Goal: Check status: Check status

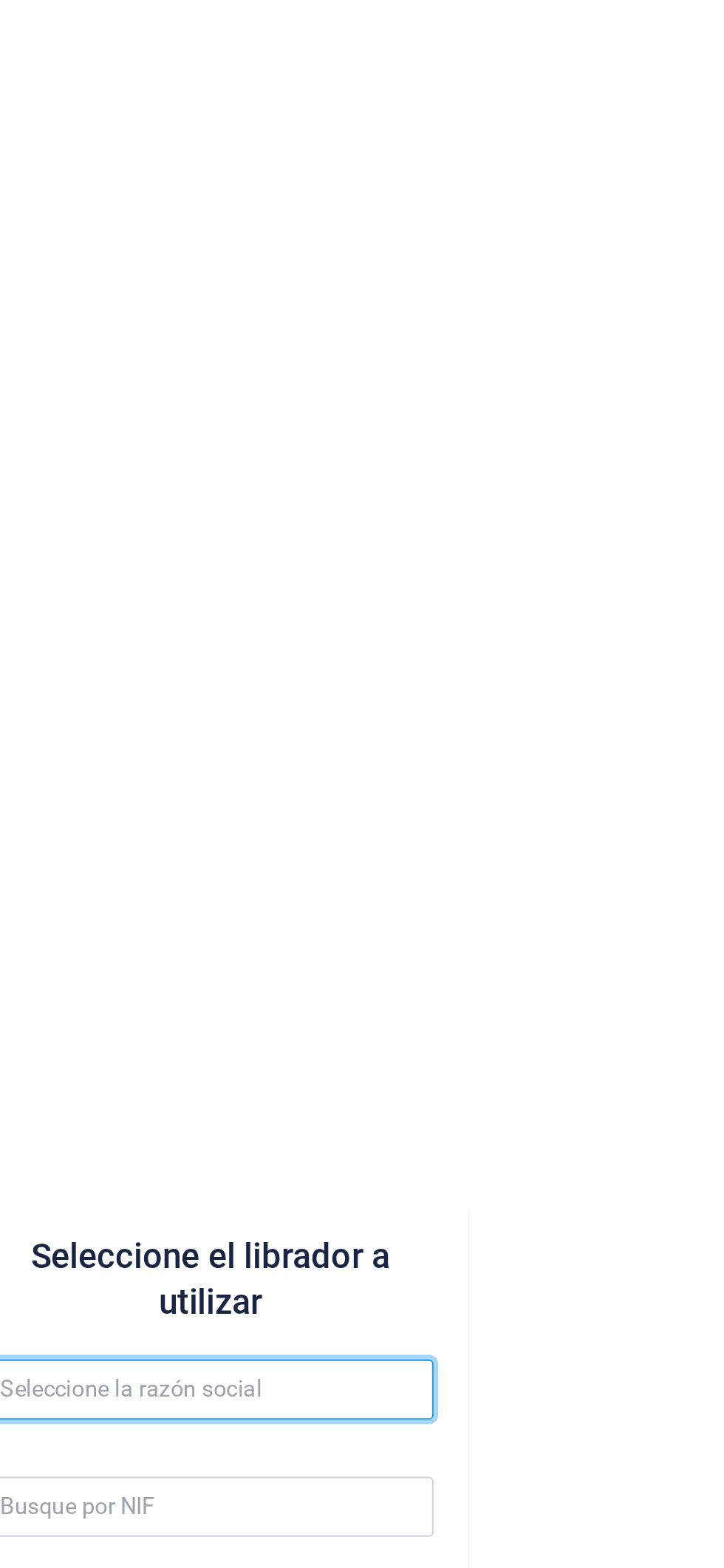
click at [482, 786] on input "text" at bounding box center [458, 782] width 230 height 31
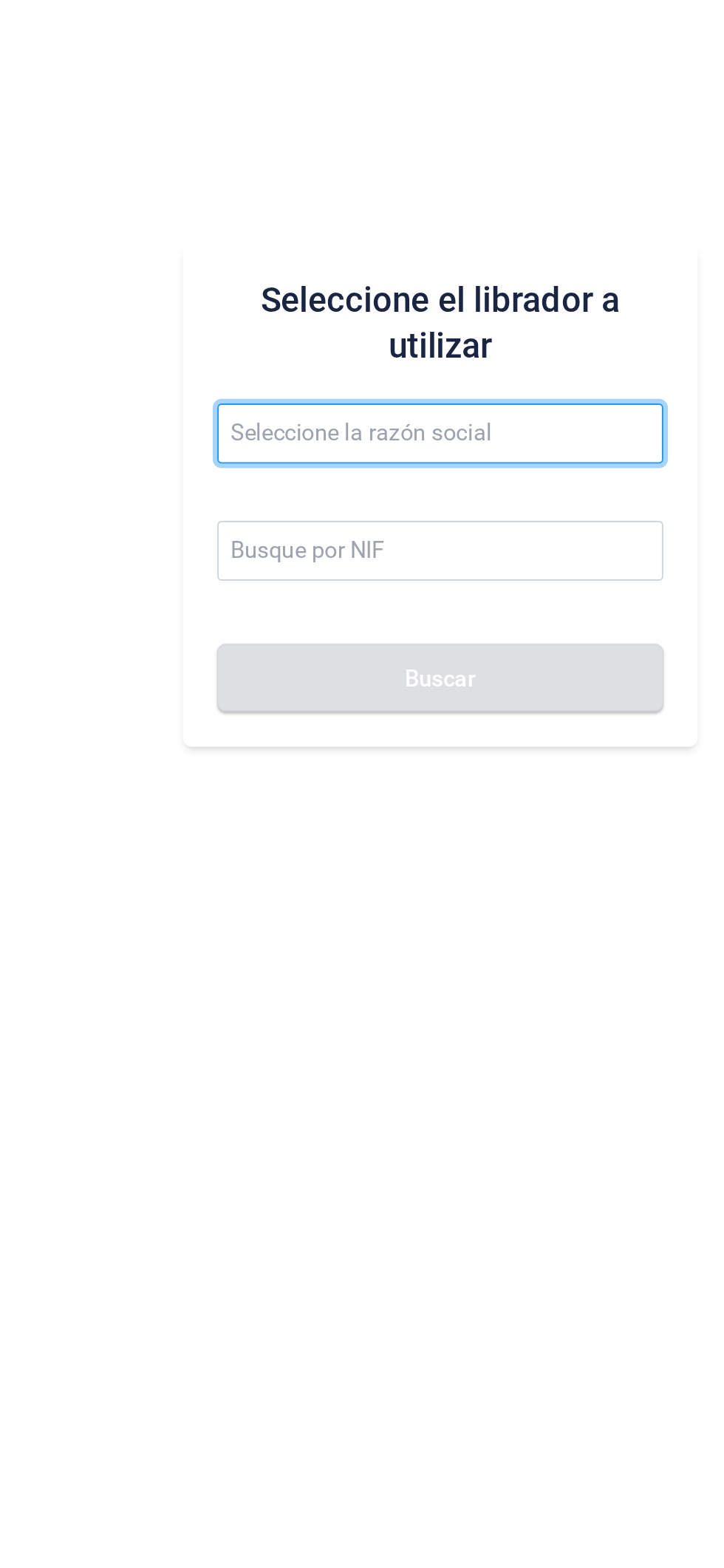
click at [411, 784] on input "text" at bounding box center [458, 782] width 230 height 31
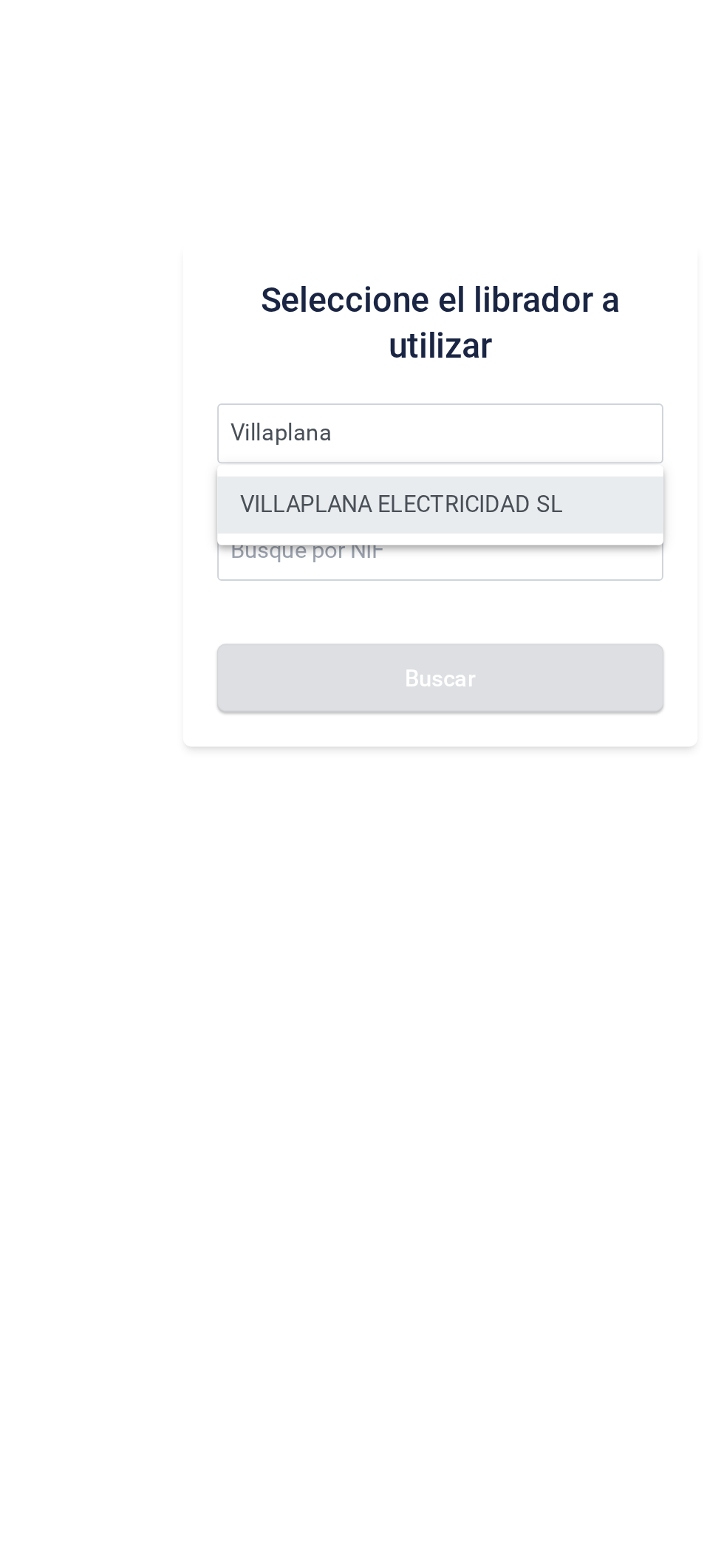
click at [509, 816] on li "VILLAPLANA ELECTRICIDAD SL" at bounding box center [458, 819] width 230 height 30
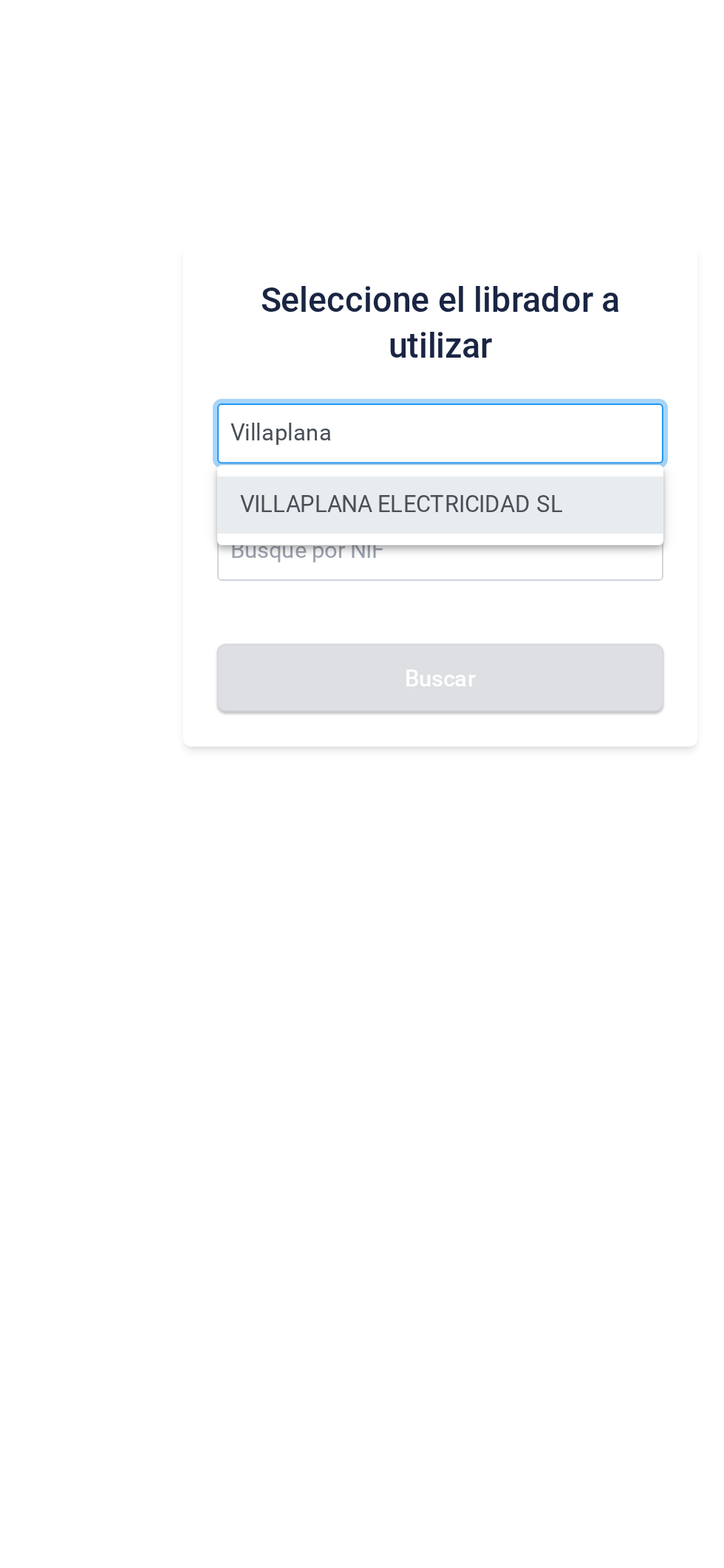
type input "VILLAPLANA ELECTRICIDAD SL"
type input "B67697805"
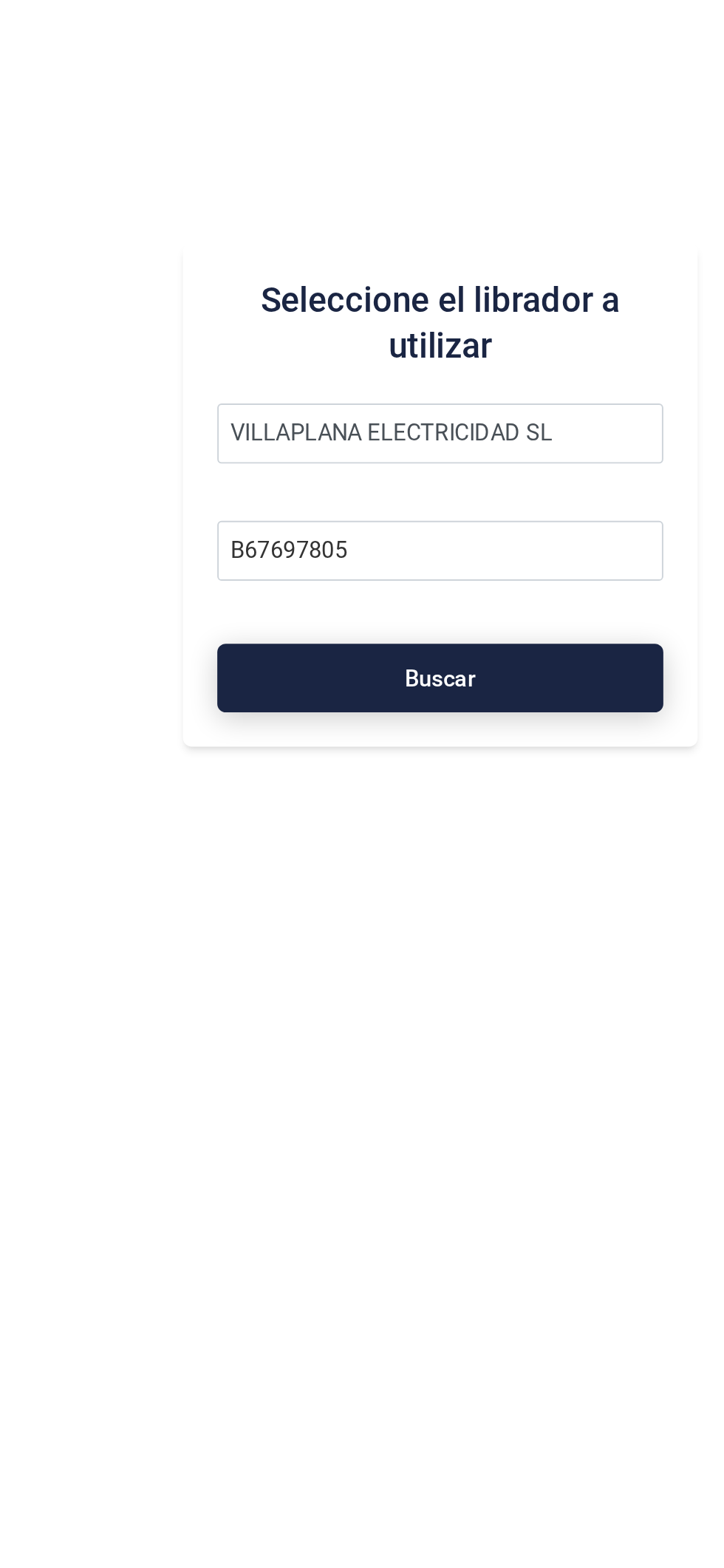
click at [494, 909] on button "Buscar" at bounding box center [458, 909] width 230 height 35
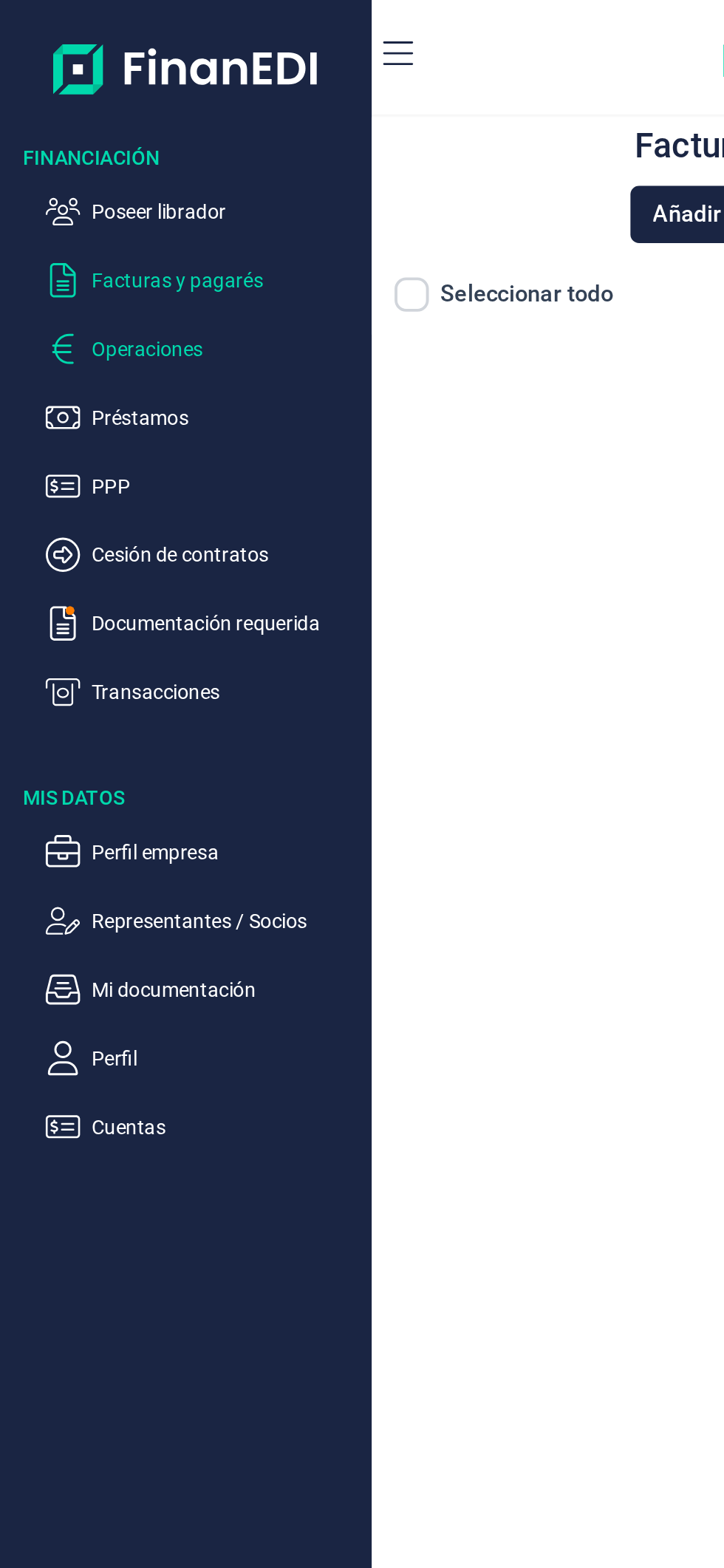
click at [122, 173] on p "Operaciones" at bounding box center [117, 180] width 139 height 18
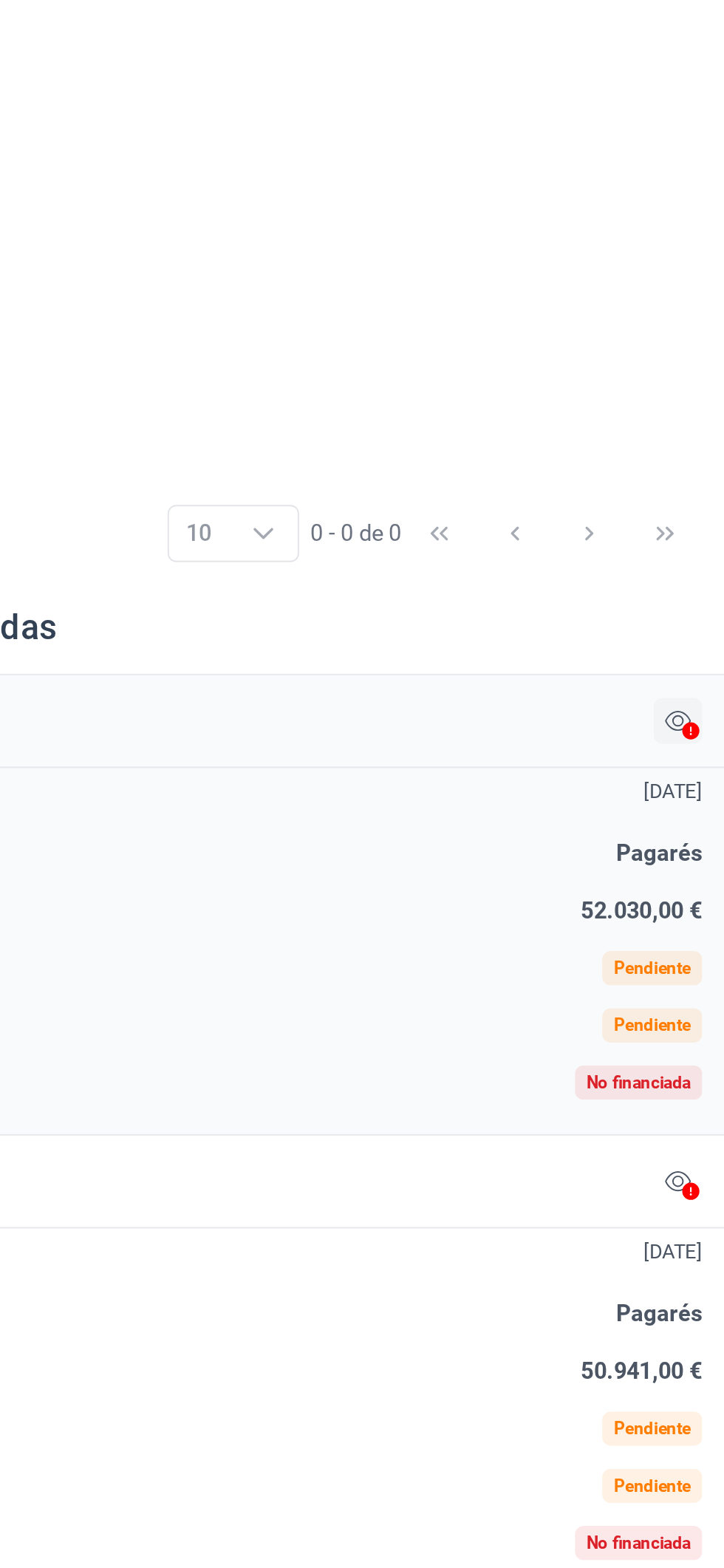
click at [704, 881] on icon at bounding box center [699, 886] width 13 height 12
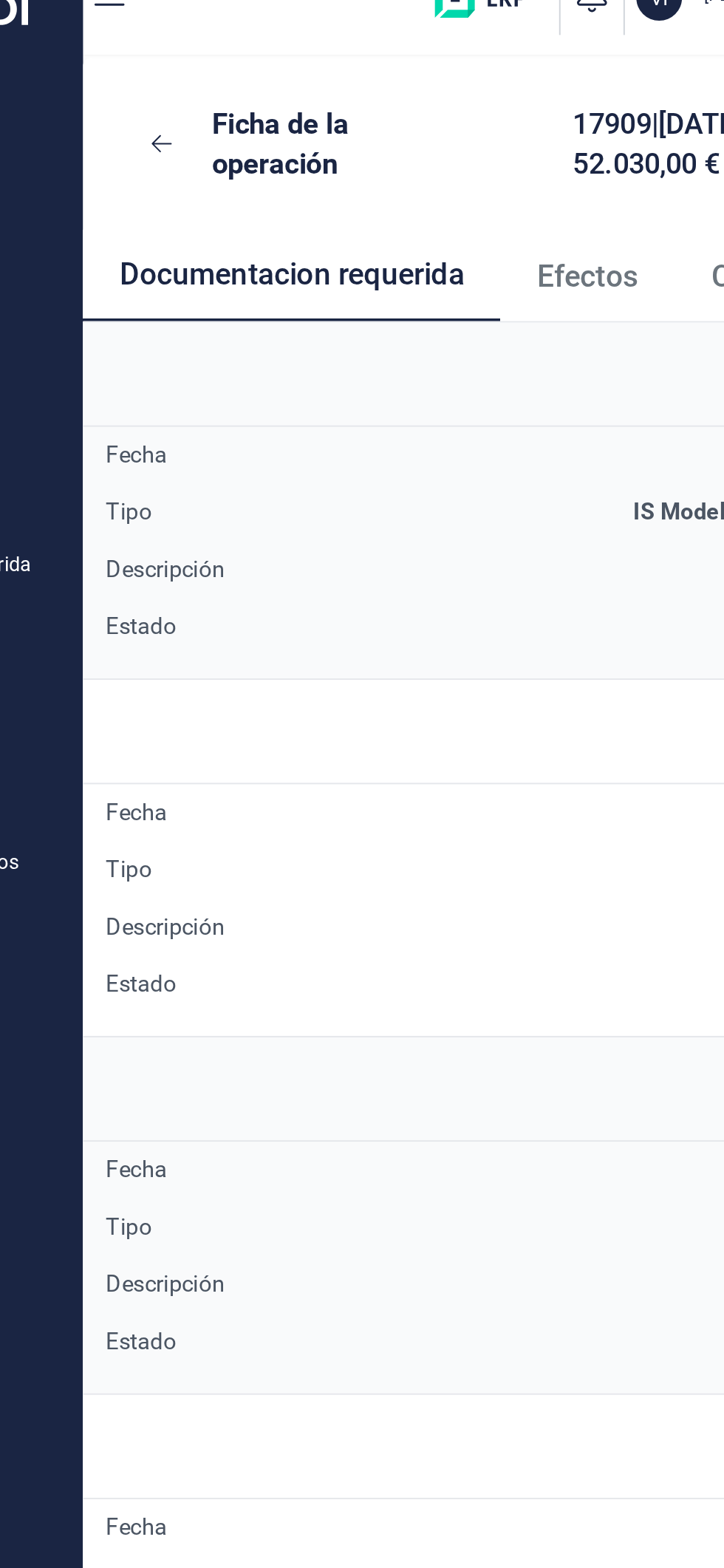
click at [466, 186] on link "Efectos" at bounding box center [452, 173] width 90 height 49
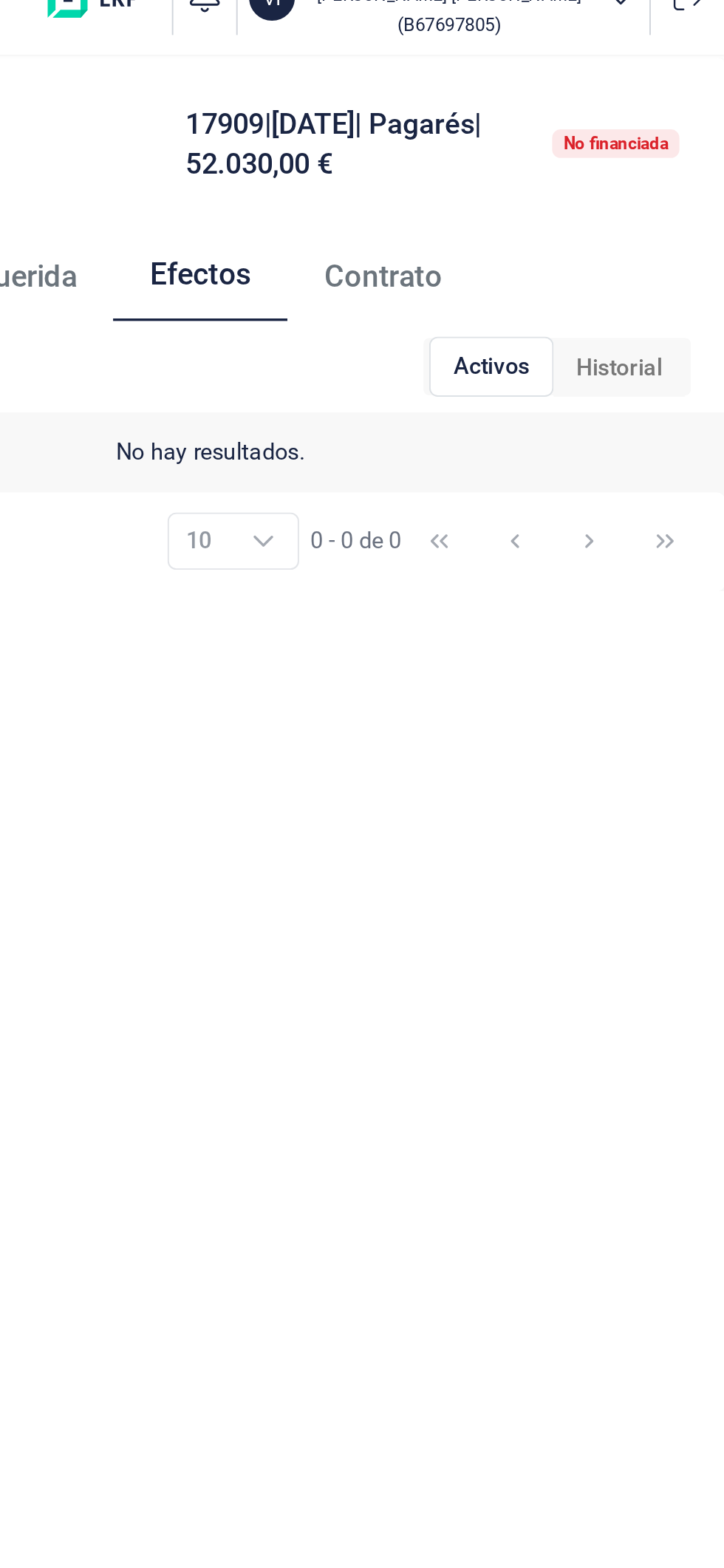
click at [683, 217] on span "Historial" at bounding box center [669, 220] width 45 height 18
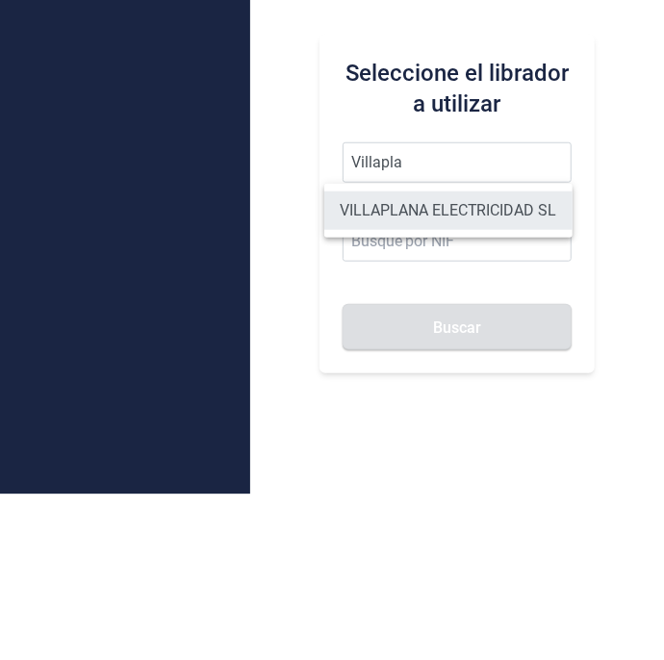
click at [507, 381] on li "VILLAPLANA ELECTRICIDAD SL" at bounding box center [448, 376] width 248 height 39
type input "VILLAPLANA ELECTRICIDAD SL"
type input "B67697805"
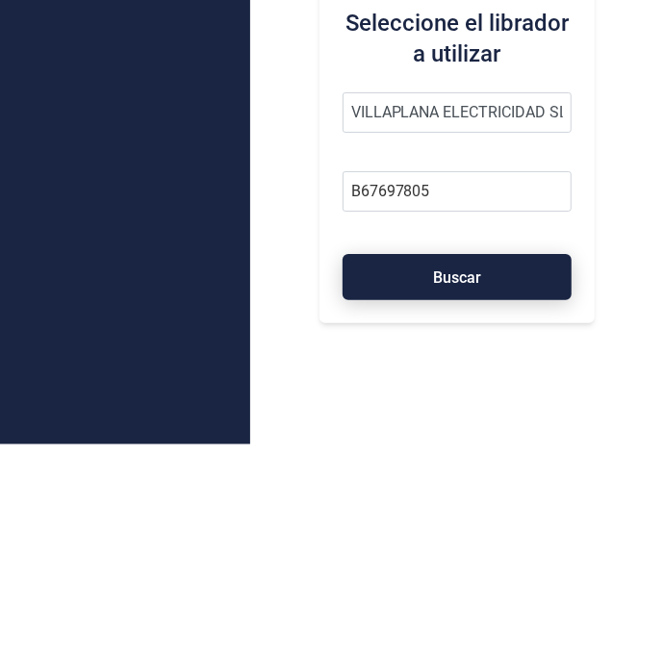
click at [493, 500] on button "Buscar" at bounding box center [458, 493] width 230 height 46
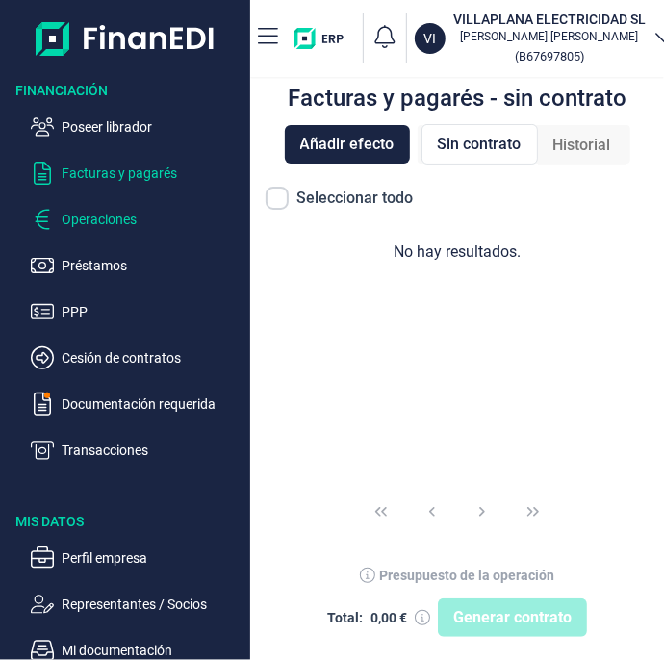
click at [152, 228] on p "Operaciones" at bounding box center [152, 219] width 181 height 23
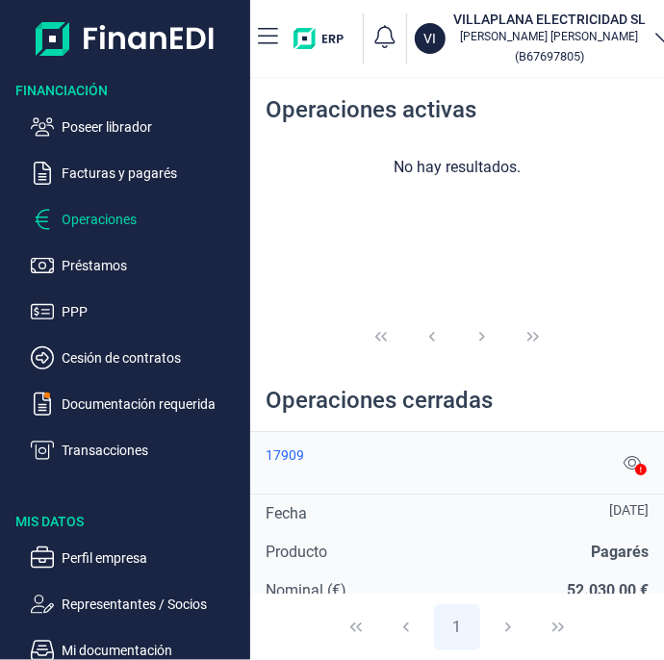
scroll to position [3, 0]
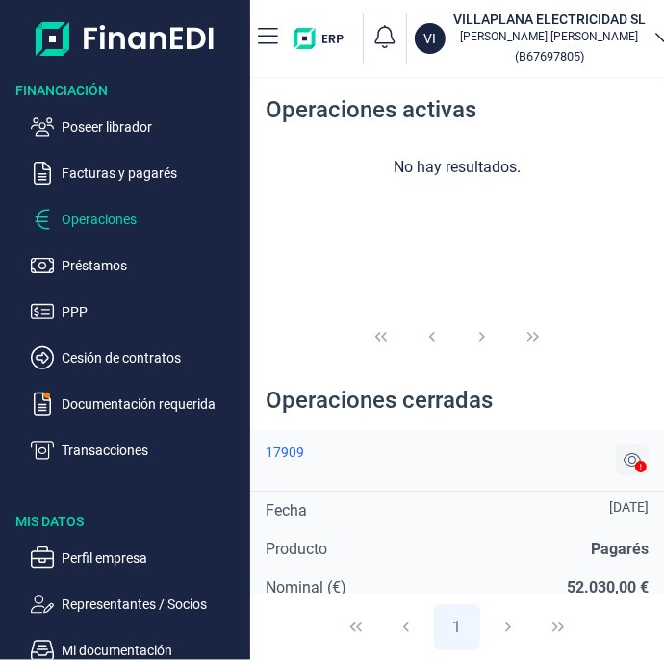
click at [626, 453] on icon at bounding box center [632, 459] width 17 height 13
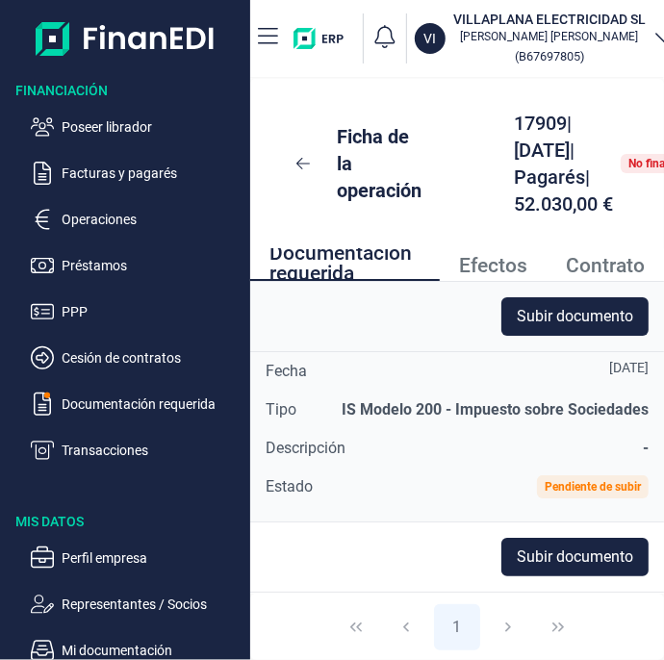
click at [508, 259] on span "Efectos" at bounding box center [493, 266] width 68 height 20
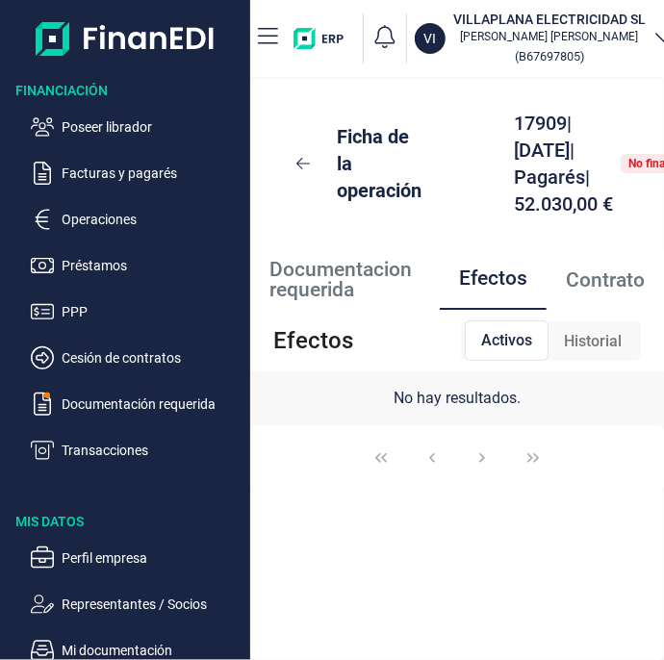
click at [592, 339] on span "Historial" at bounding box center [593, 341] width 58 height 23
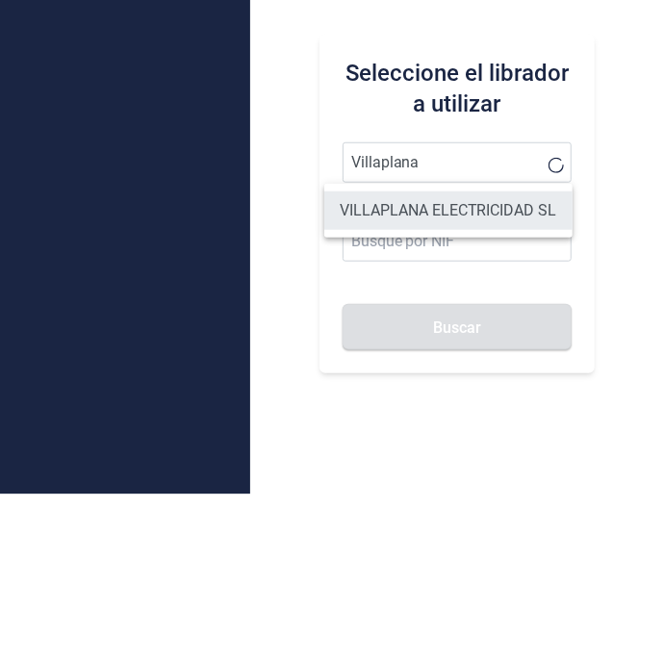
click at [515, 381] on li "VILLAPLANA ELECTRICIDAD SL" at bounding box center [448, 376] width 248 height 39
type input "VILLAPLANA ELECTRICIDAD SL"
type input "B67697805"
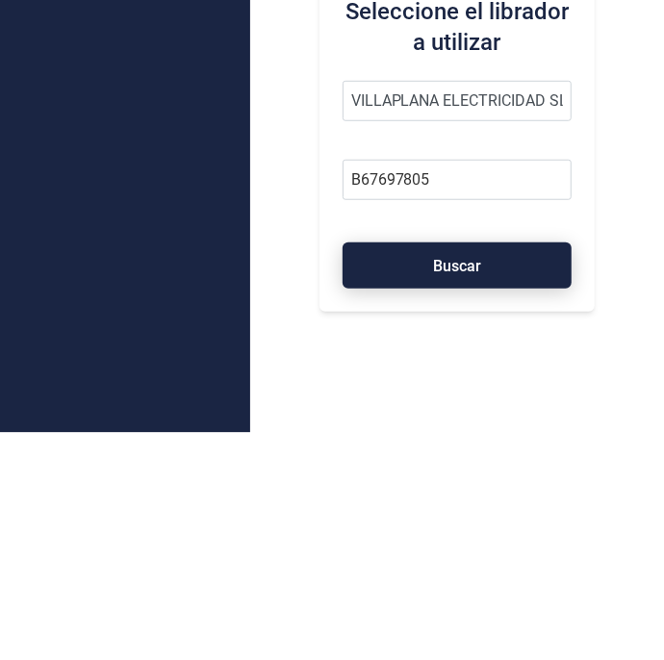
click at [496, 501] on button "Buscar" at bounding box center [458, 493] width 230 height 46
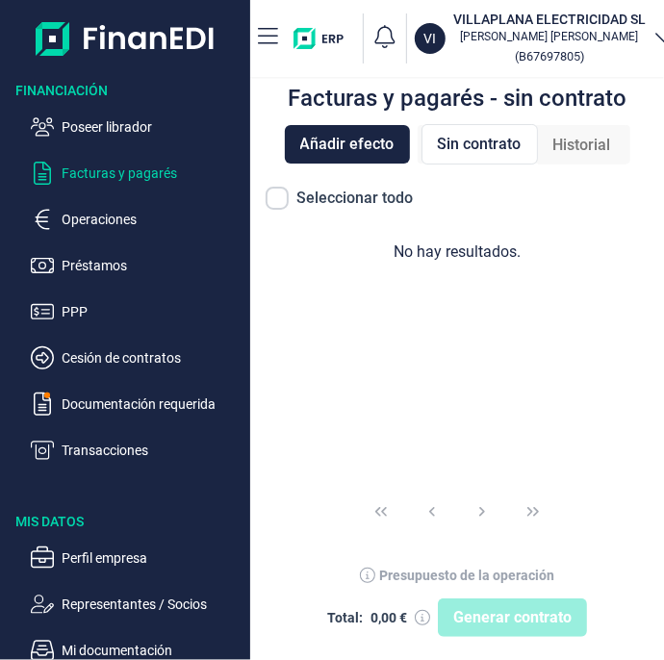
click at [593, 140] on span "Historial" at bounding box center [583, 145] width 58 height 23
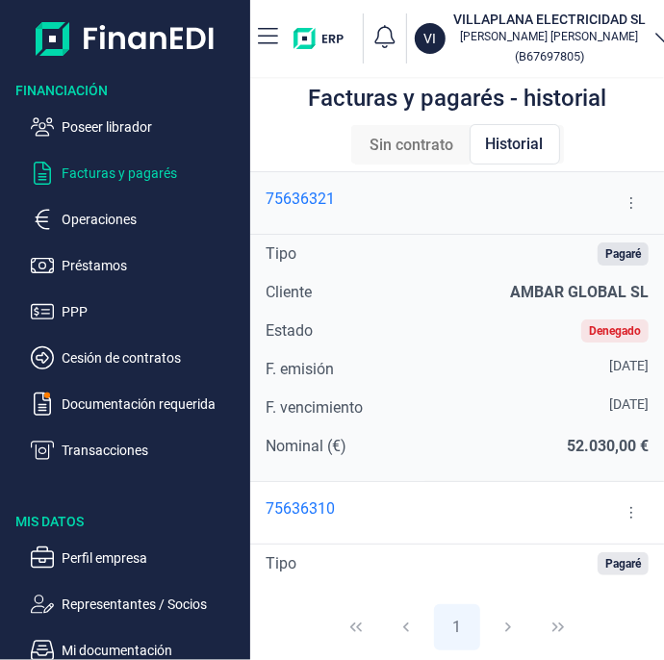
click at [636, 205] on button at bounding box center [631, 203] width 35 height 31
click at [599, 257] on span "Ver detalle del pagaré" at bounding box center [560, 251] width 128 height 19
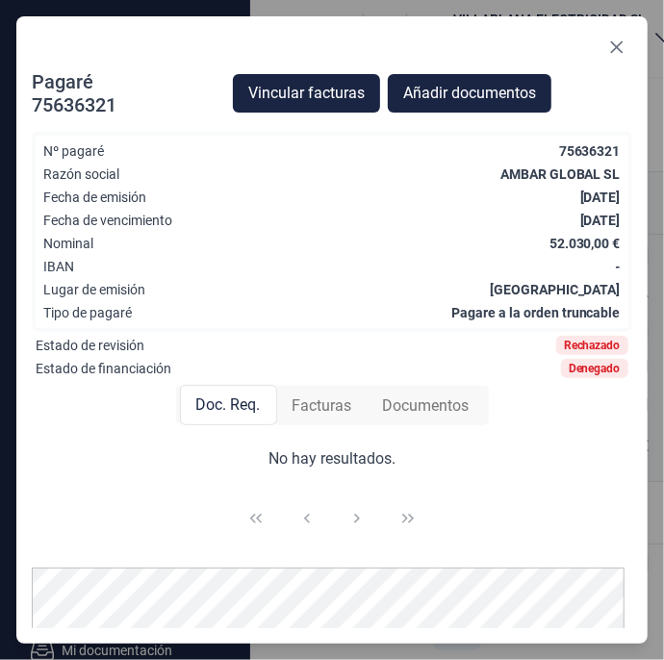
click at [312, 405] on span "Facturas" at bounding box center [323, 406] width 60 height 23
click at [252, 411] on span "Doc. Req." at bounding box center [227, 406] width 65 height 23
click at [622, 39] on button "Close" at bounding box center [617, 47] width 31 height 31
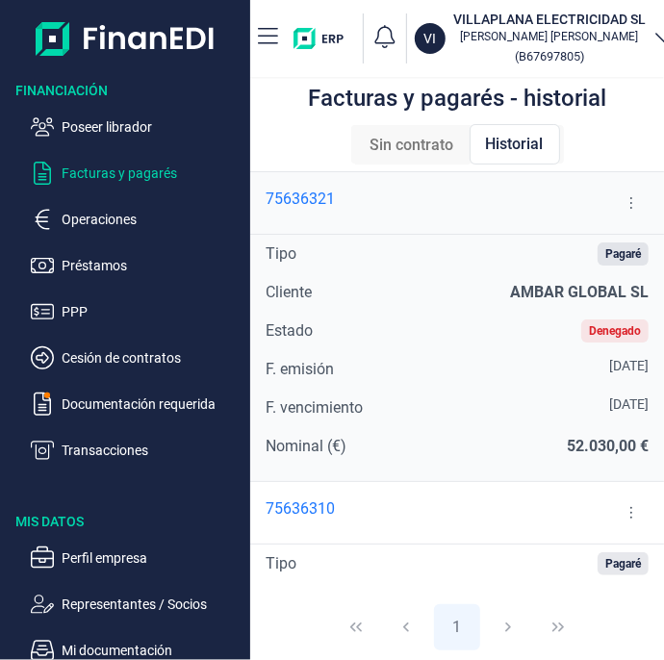
click at [621, 206] on button at bounding box center [631, 203] width 35 height 31
click at [581, 263] on li "Ver detalle del pagaré" at bounding box center [546, 251] width 186 height 35
click at [576, 266] on li "Ver detalle del pagaré" at bounding box center [546, 251] width 186 height 35
click at [546, 255] on span "Ver detalle del pagaré" at bounding box center [560, 251] width 128 height 19
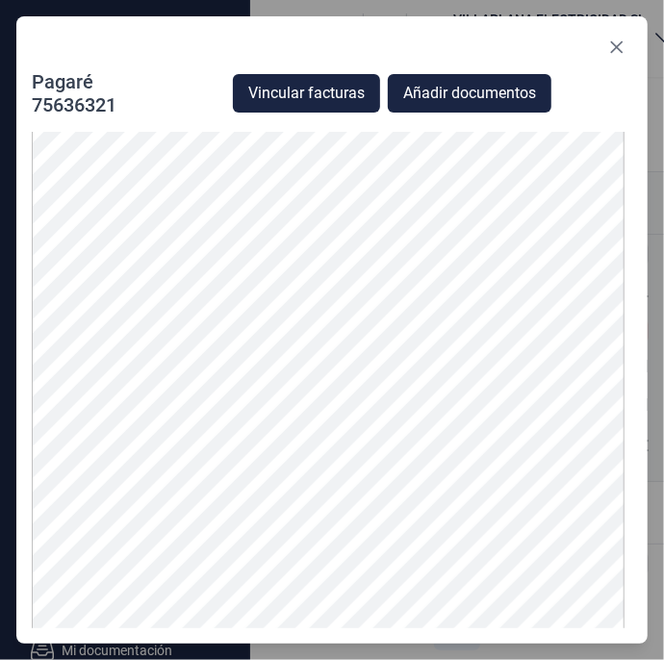
scroll to position [728, 0]
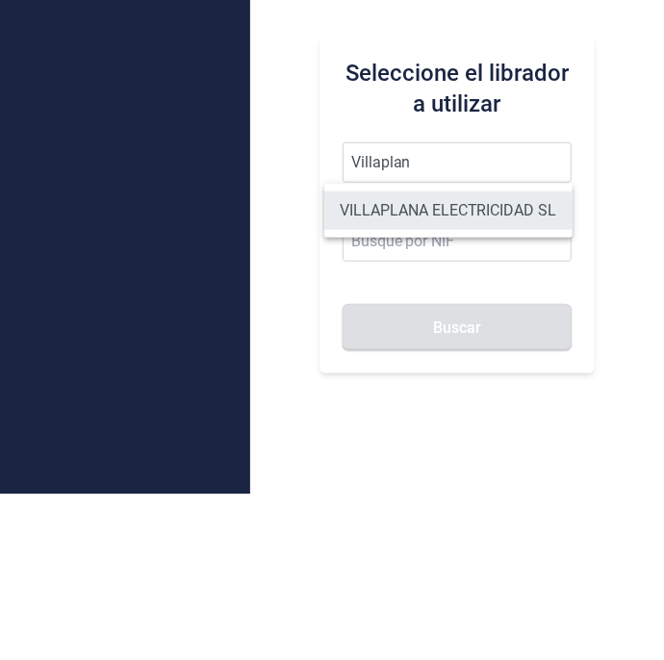
click at [514, 388] on li "VILLAPLANA ELECTRICIDAD SL" at bounding box center [448, 376] width 248 height 39
type input "VILLAPLANA ELECTRICIDAD SL"
type input "B67697805"
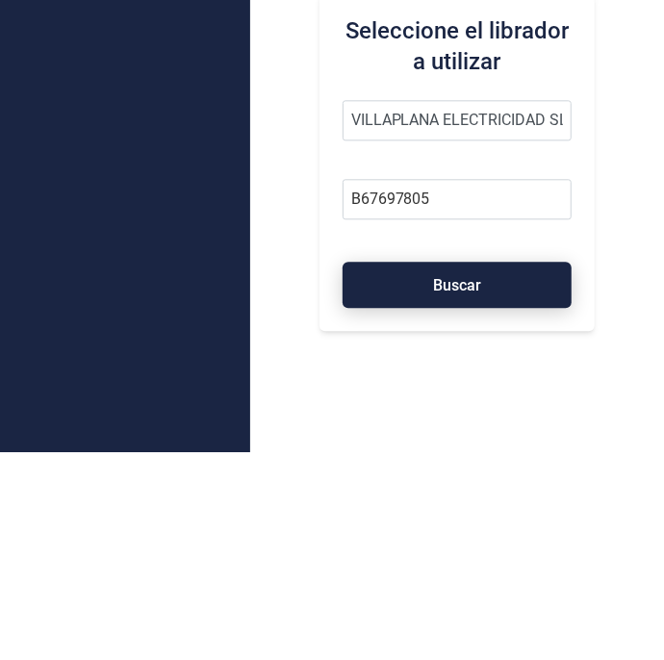
click at [479, 501] on span "Buscar" at bounding box center [457, 493] width 48 height 14
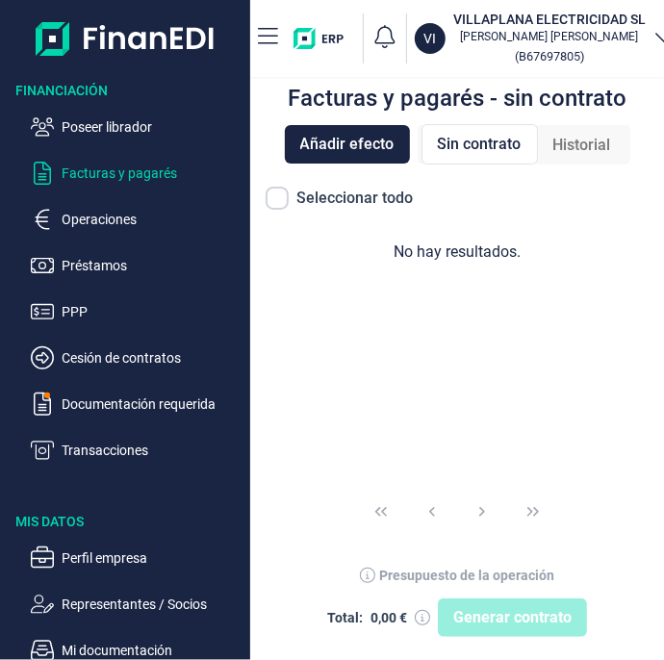
click at [597, 152] on span "Historial" at bounding box center [583, 145] width 58 height 23
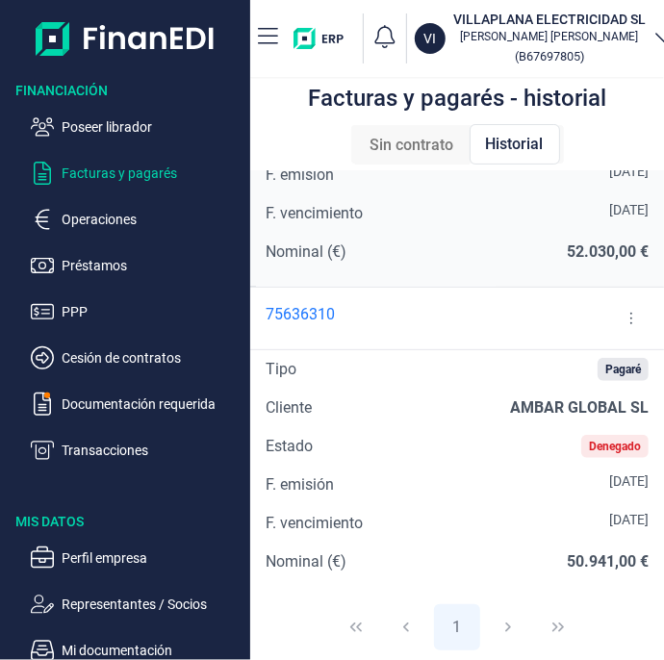
scroll to position [203, 0]
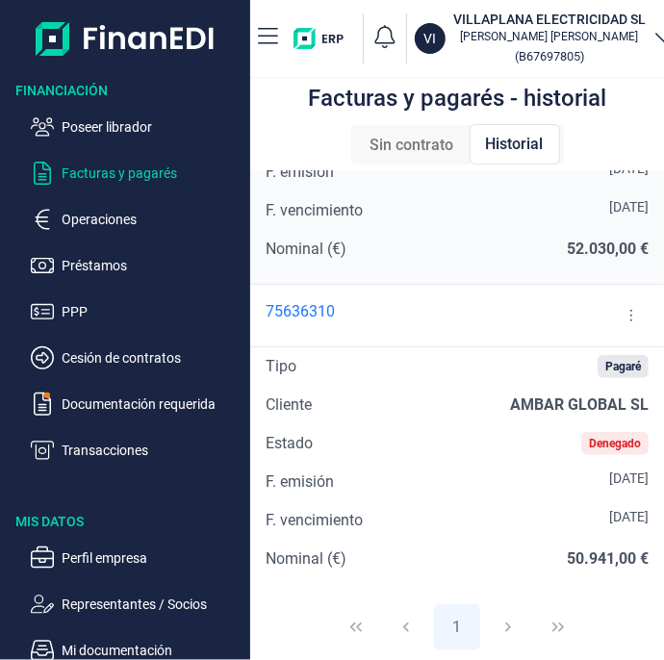
click at [626, 314] on button at bounding box center [631, 315] width 35 height 31
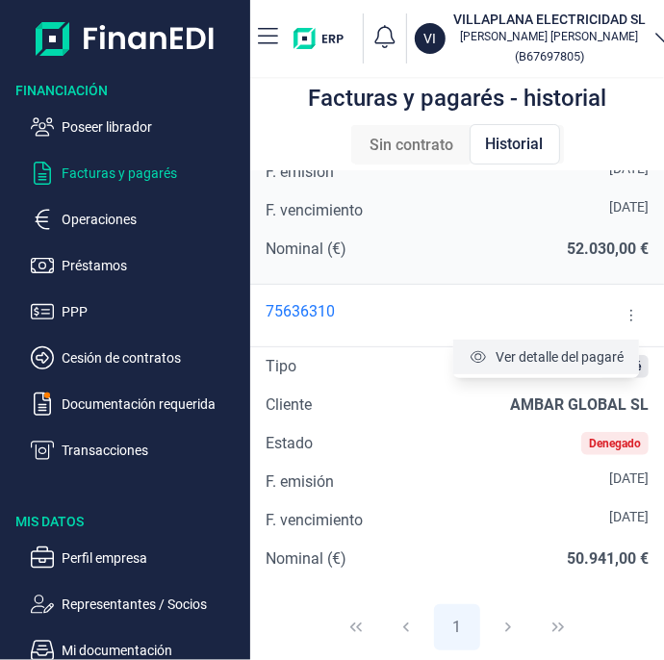
click at [608, 361] on span "Ver detalle del pagaré" at bounding box center [560, 357] width 128 height 19
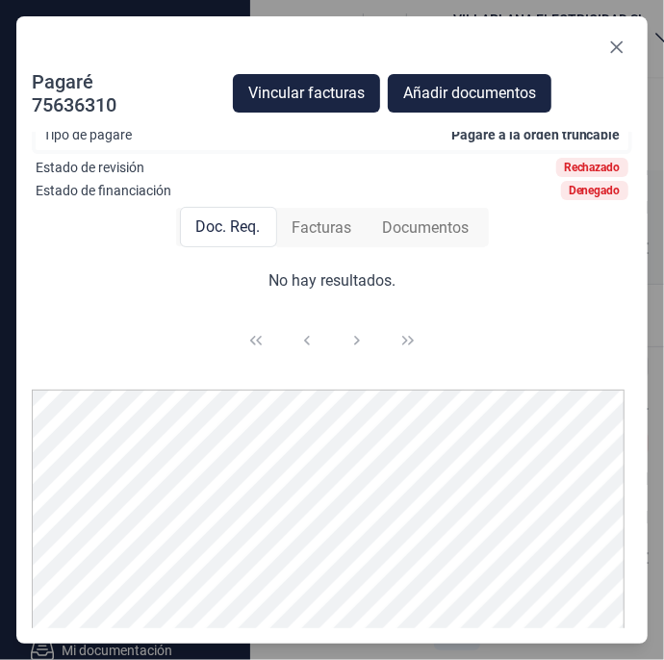
scroll to position [183, 0]
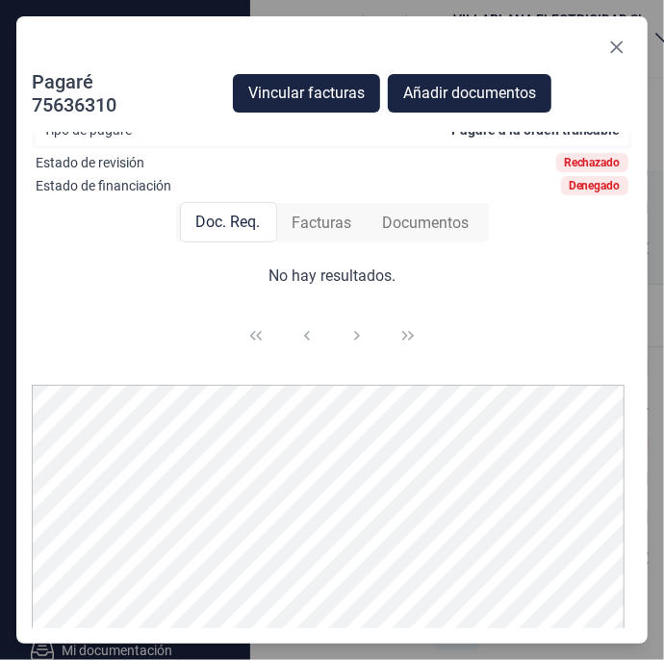
click at [308, 222] on span "Facturas" at bounding box center [323, 223] width 60 height 23
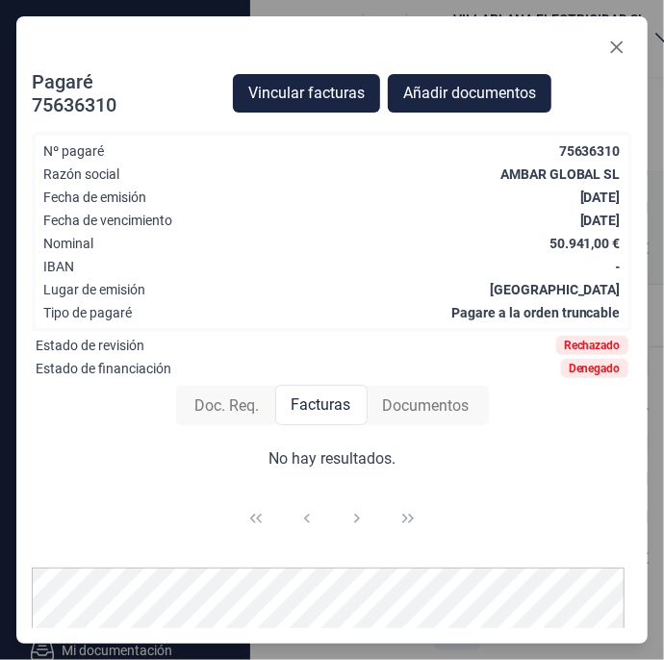
click at [217, 411] on span "Doc. Req." at bounding box center [227, 406] width 65 height 23
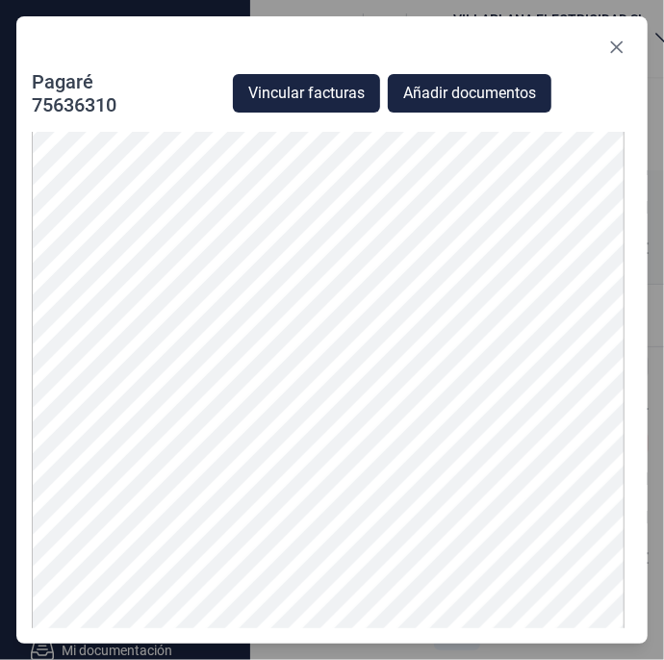
scroll to position [699, 0]
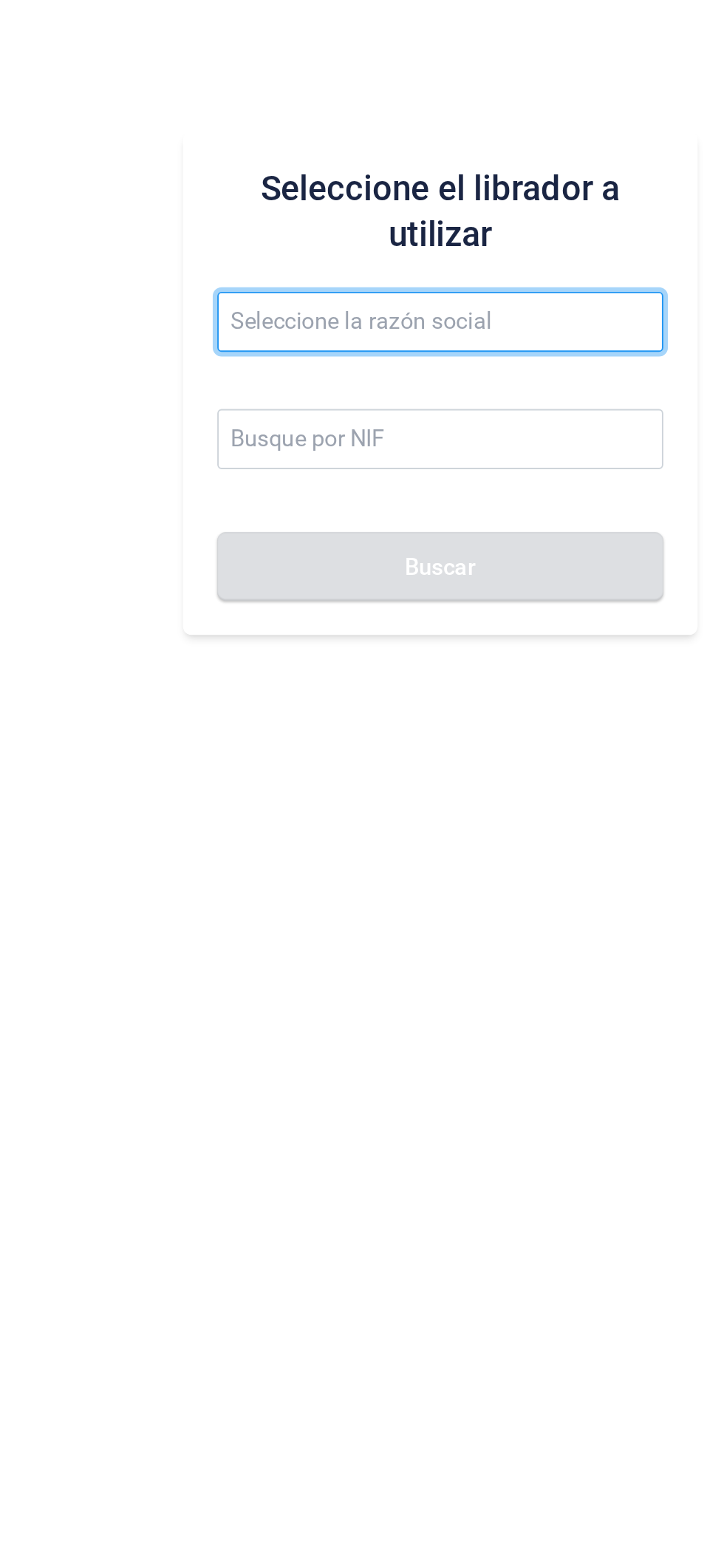
click at [426, 787] on input "text" at bounding box center [458, 782] width 230 height 31
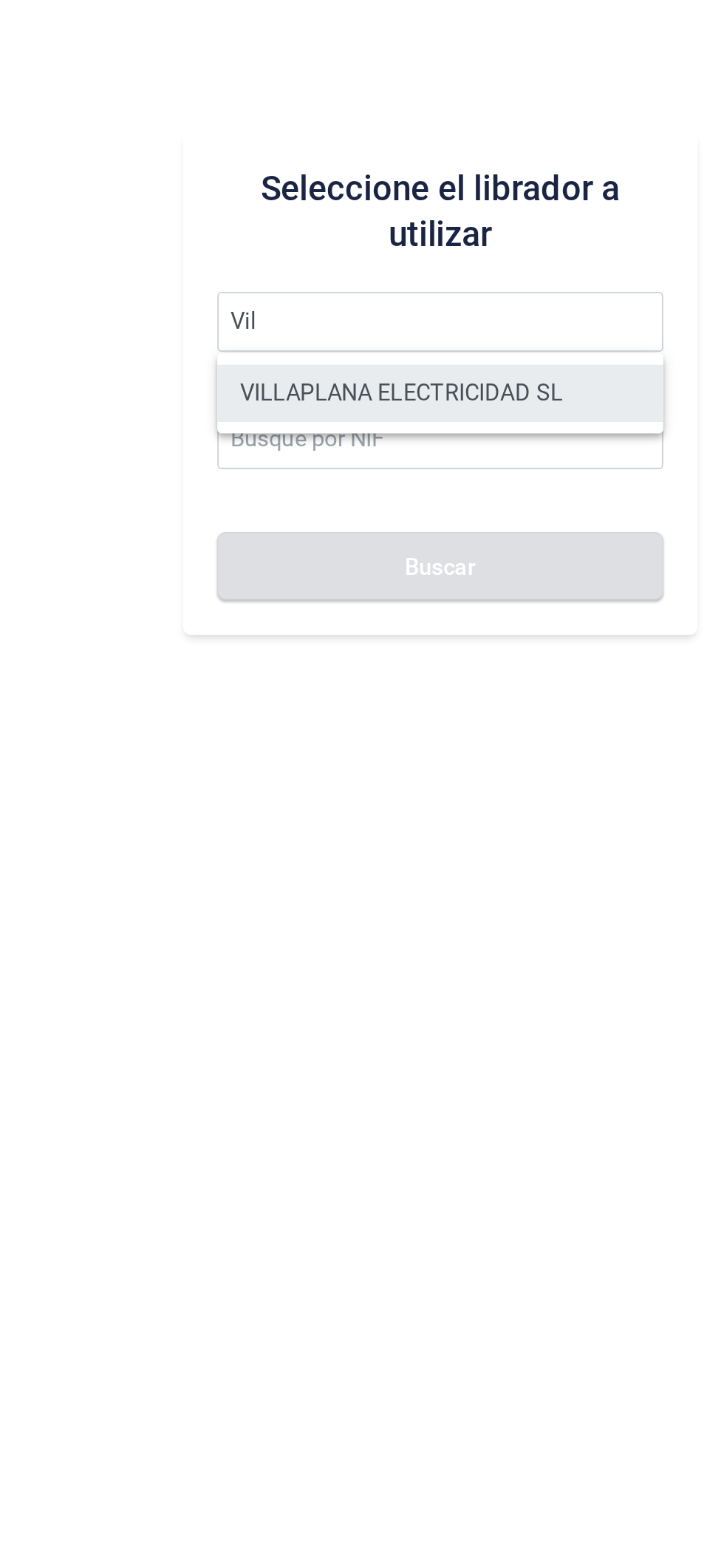
click at [496, 816] on li "VILLAPLANA ELECTRICIDAD SL" at bounding box center [458, 819] width 230 height 30
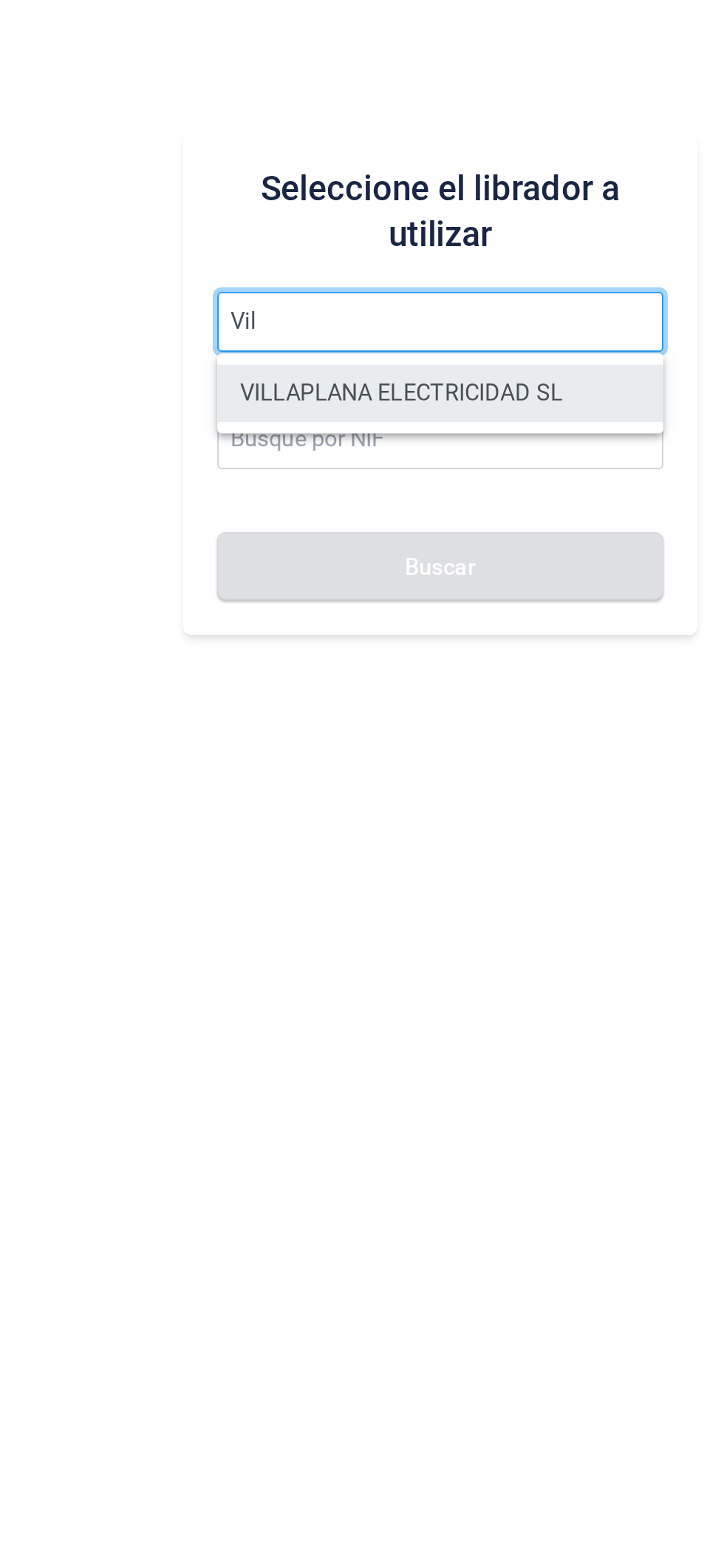
type input "VILLAPLANA ELECTRICIDAD SL"
type input "B67697805"
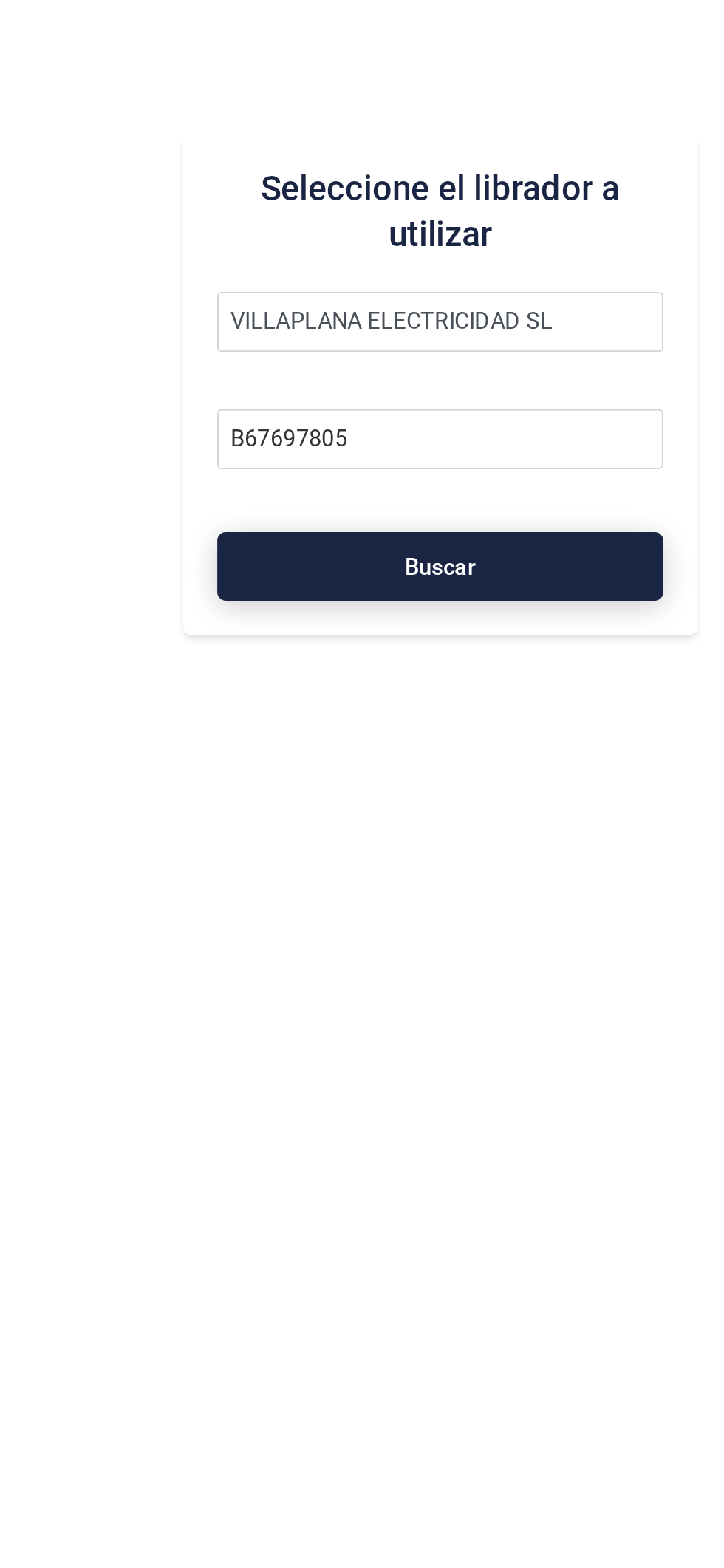
click at [478, 916] on button "Buscar" at bounding box center [458, 909] width 230 height 35
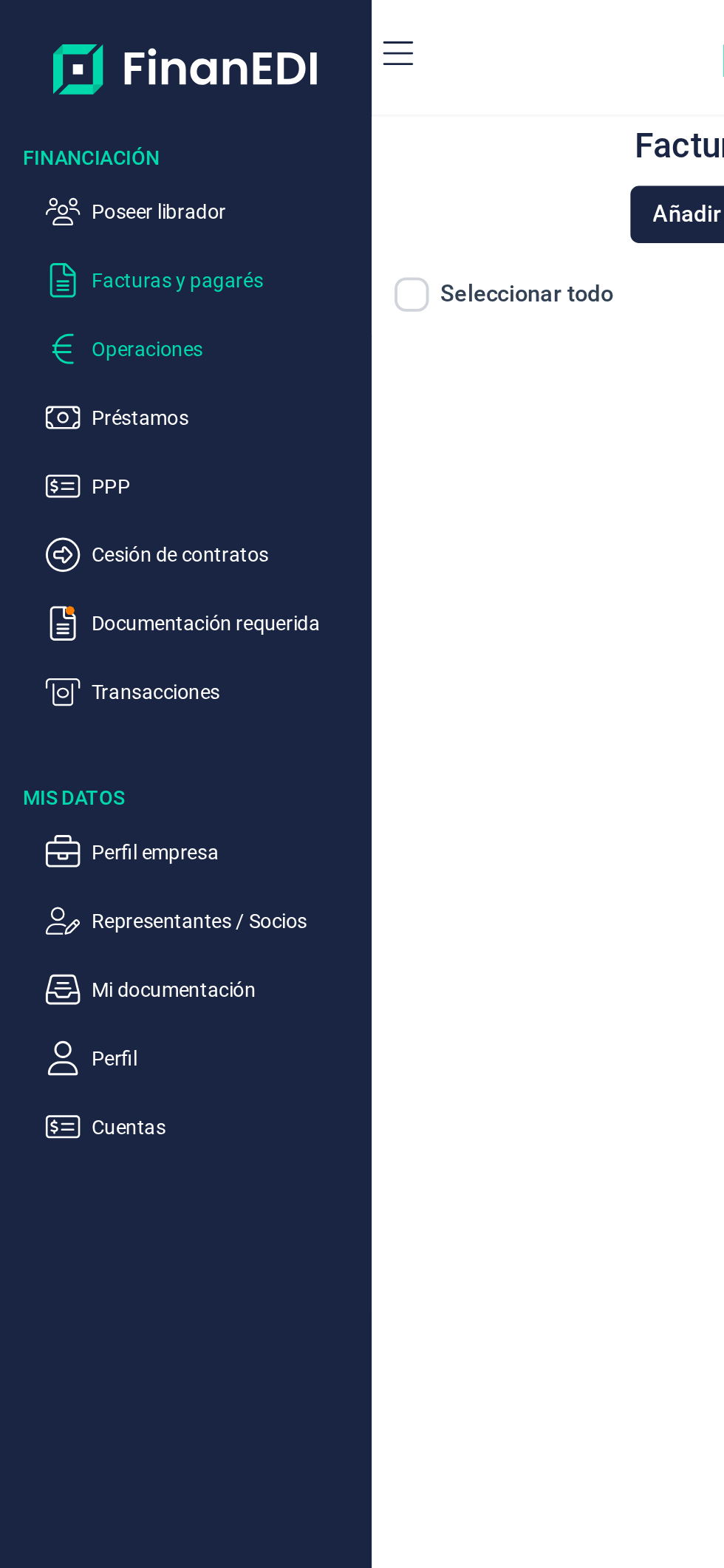
click at [109, 180] on p "Operaciones" at bounding box center [117, 180] width 139 height 18
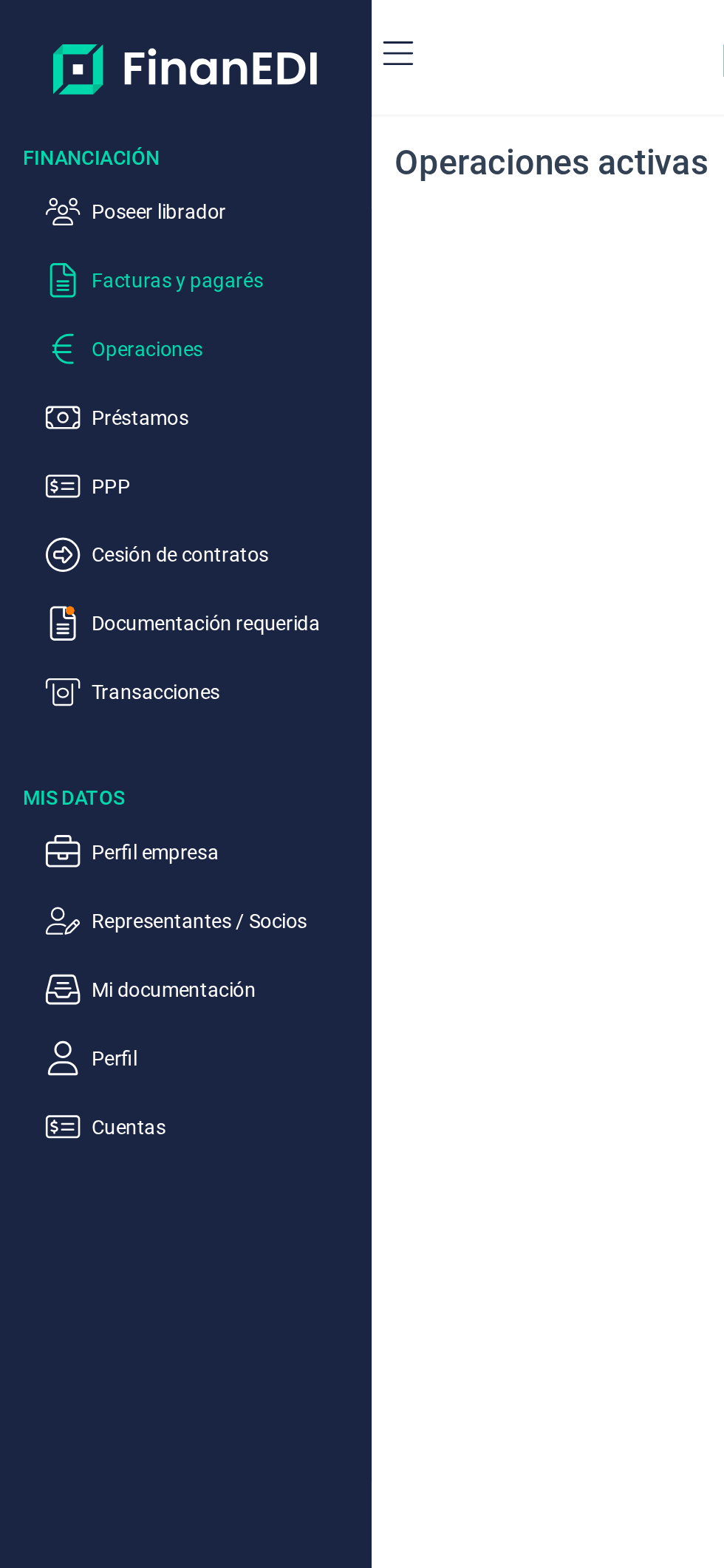
click at [111, 147] on p "Facturas y pagarés" at bounding box center [117, 144] width 139 height 18
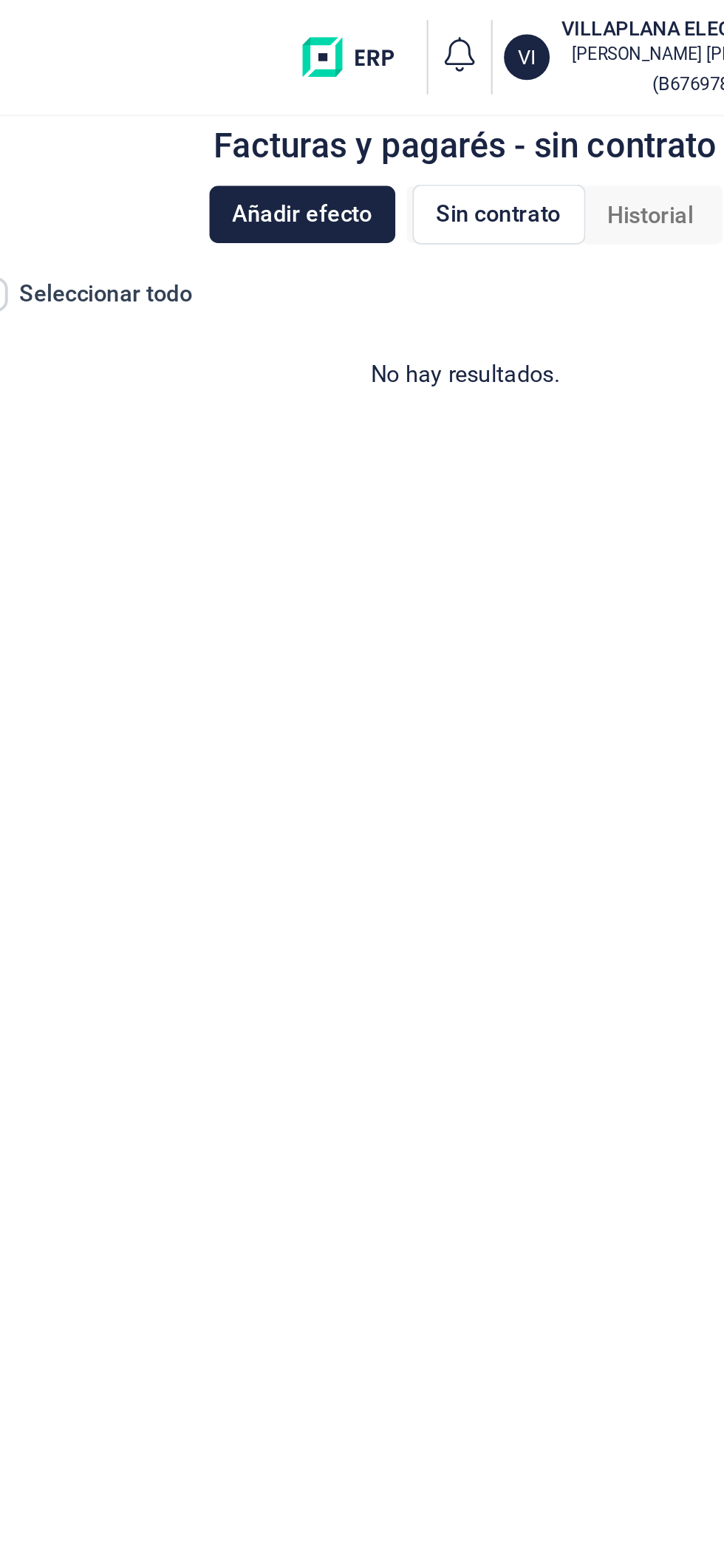
click at [556, 121] on div "Historial" at bounding box center [554, 111] width 68 height 30
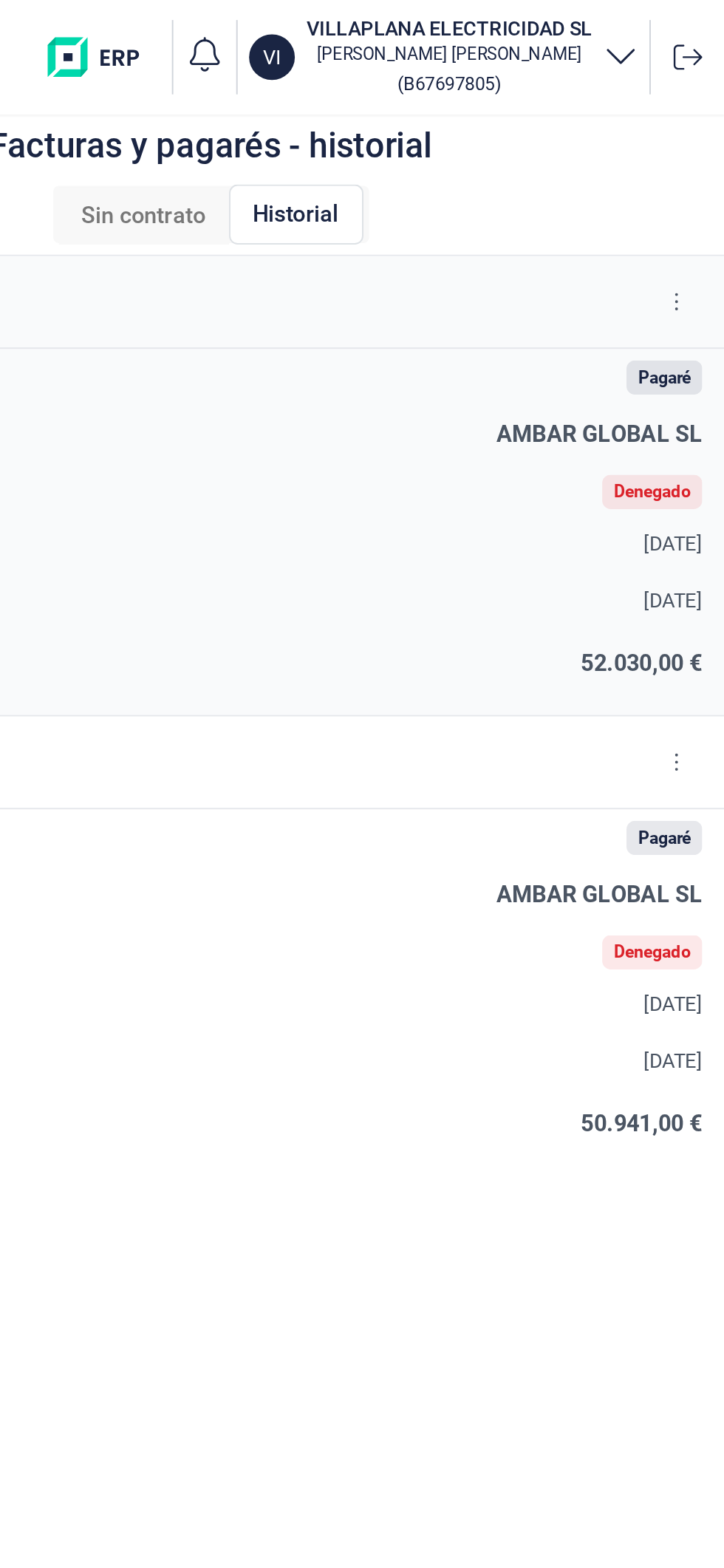
click at [699, 155] on icon at bounding box center [699, 156] width 2 height 9
click at [679, 193] on span "Ver detalle del pagaré" at bounding box center [650, 193] width 98 height 15
click at [699, 155] on icon at bounding box center [699, 156] width 2 height 9
click at [664, 196] on span "Ver detalle del pagaré" at bounding box center [650, 193] width 98 height 15
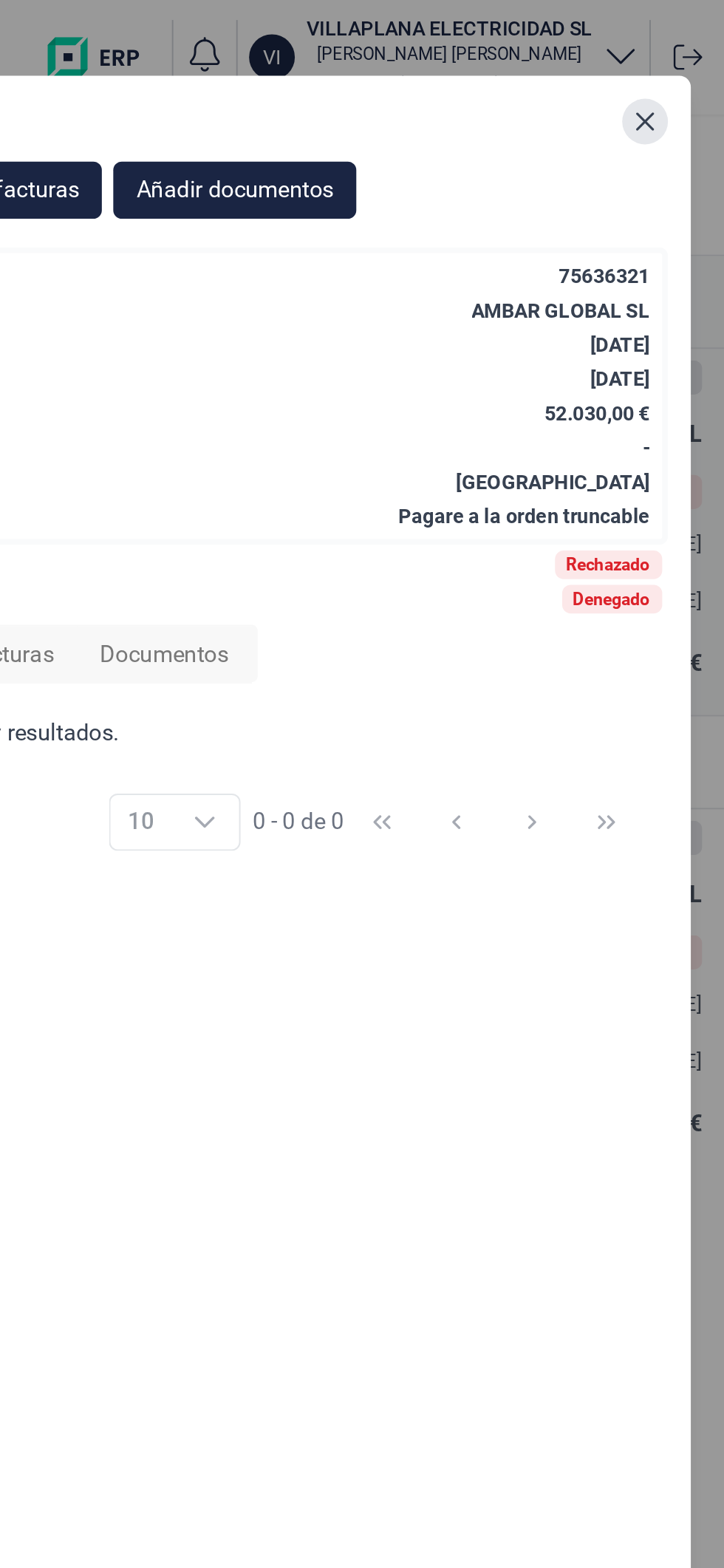
click at [684, 64] on icon "Close" at bounding box center [683, 63] width 10 height 10
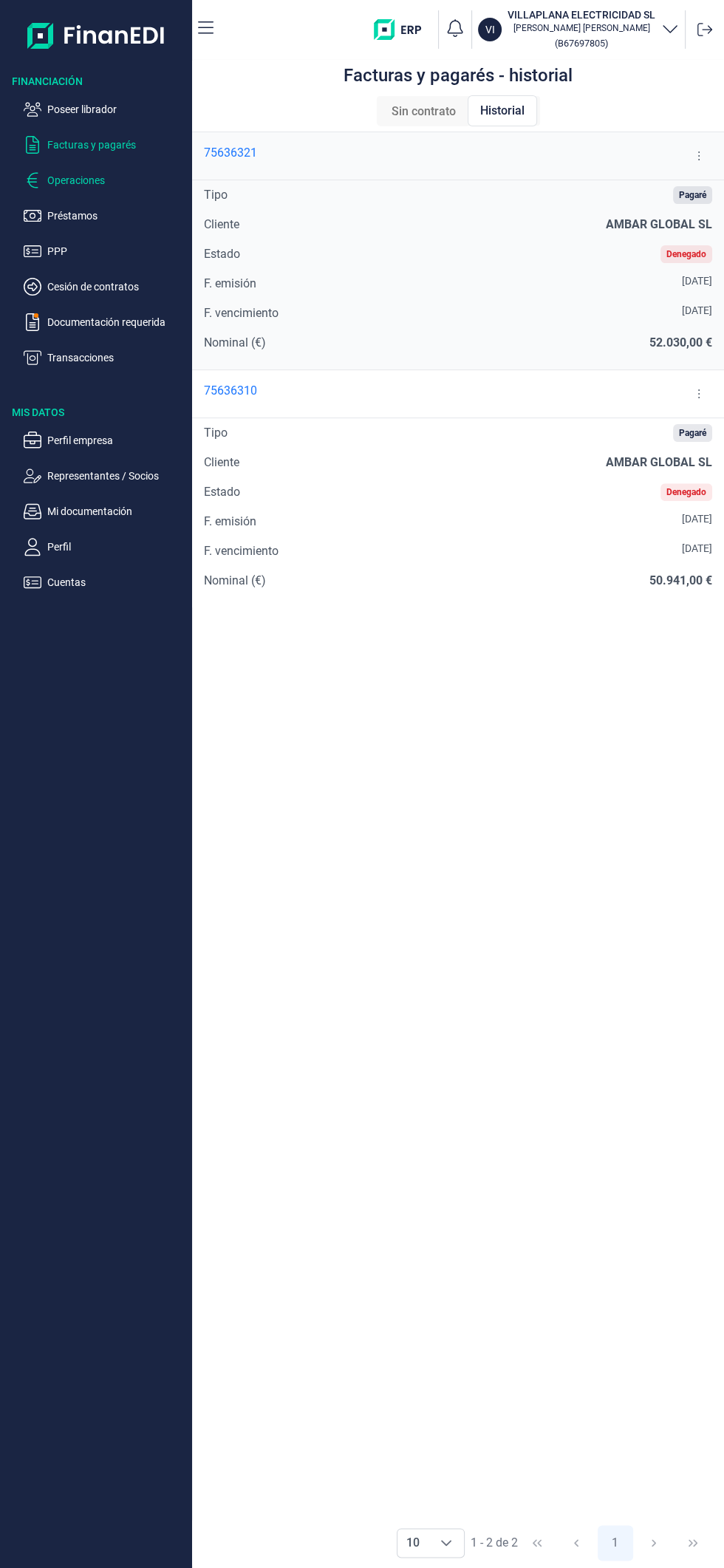
click at [111, 178] on p "Operaciones" at bounding box center [117, 180] width 139 height 18
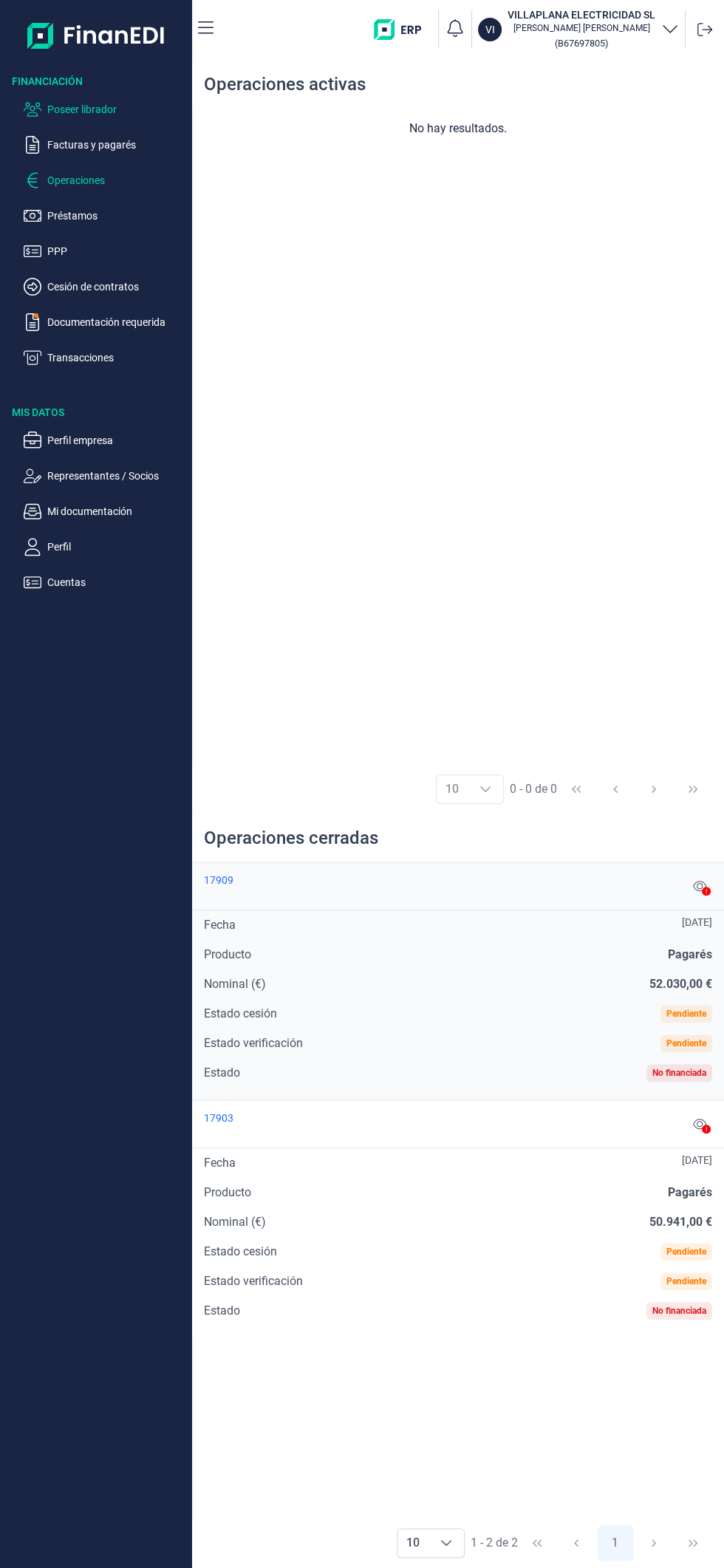
click at [120, 103] on p "Poseer librador" at bounding box center [117, 109] width 139 height 18
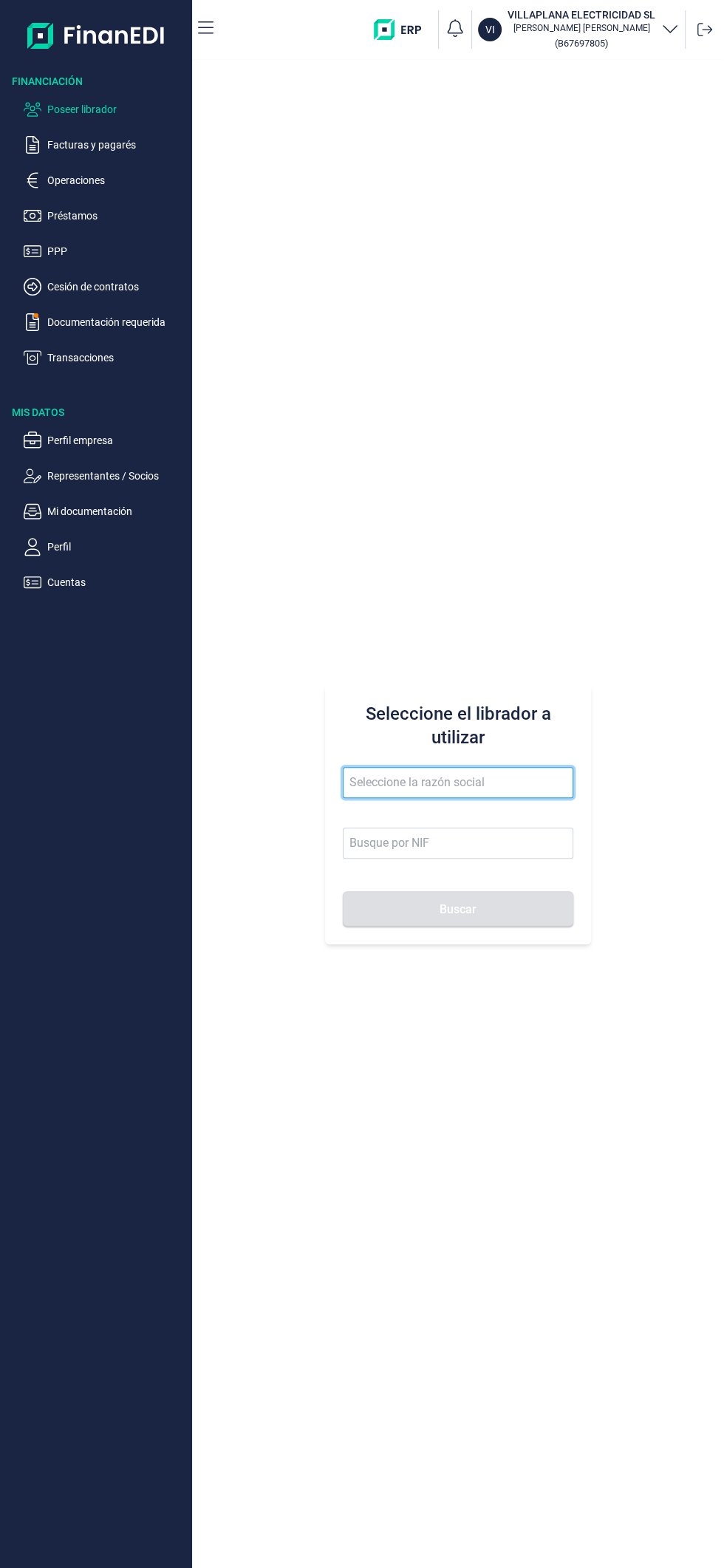
click at [476, 784] on input "text" at bounding box center [458, 782] width 230 height 31
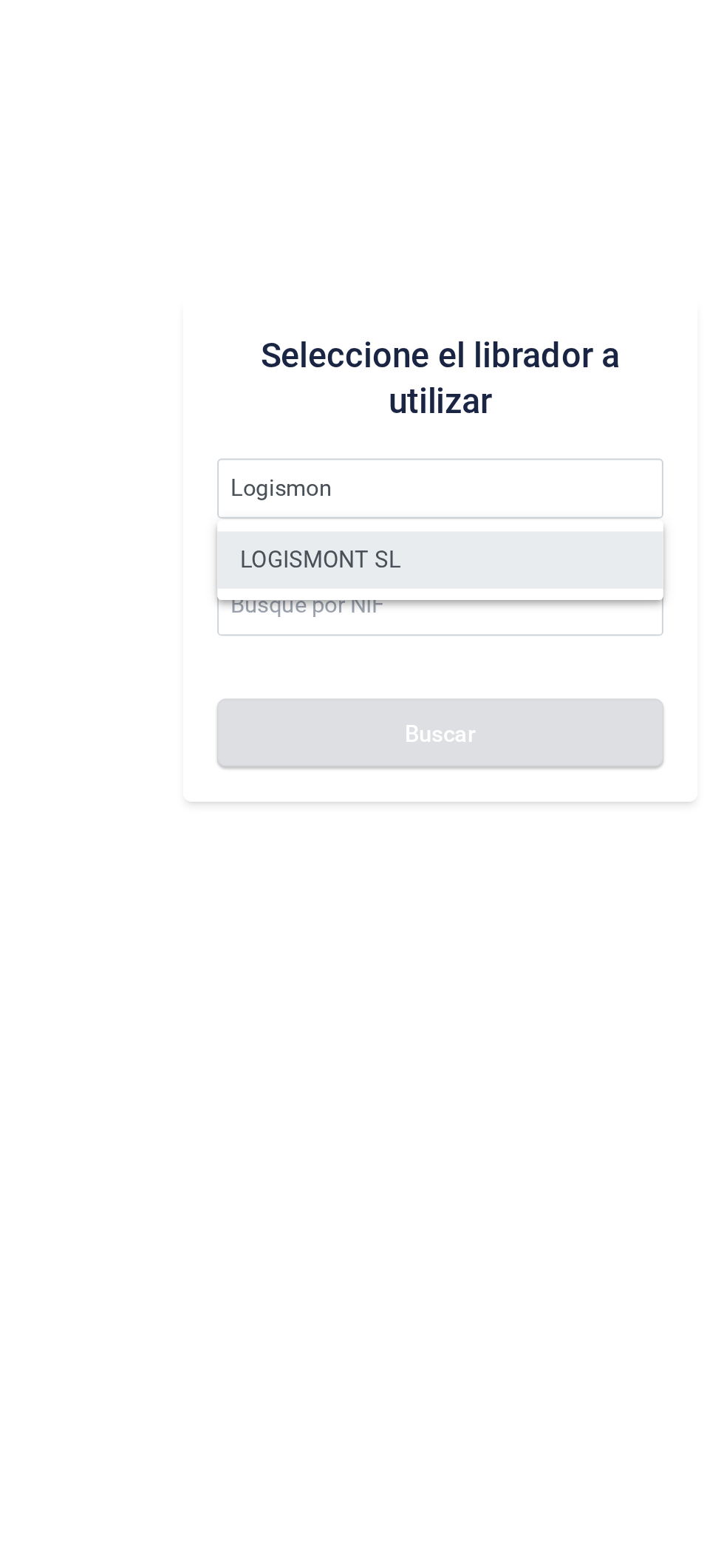
click at [493, 827] on li "LOGISMONT SL" at bounding box center [458, 819] width 230 height 30
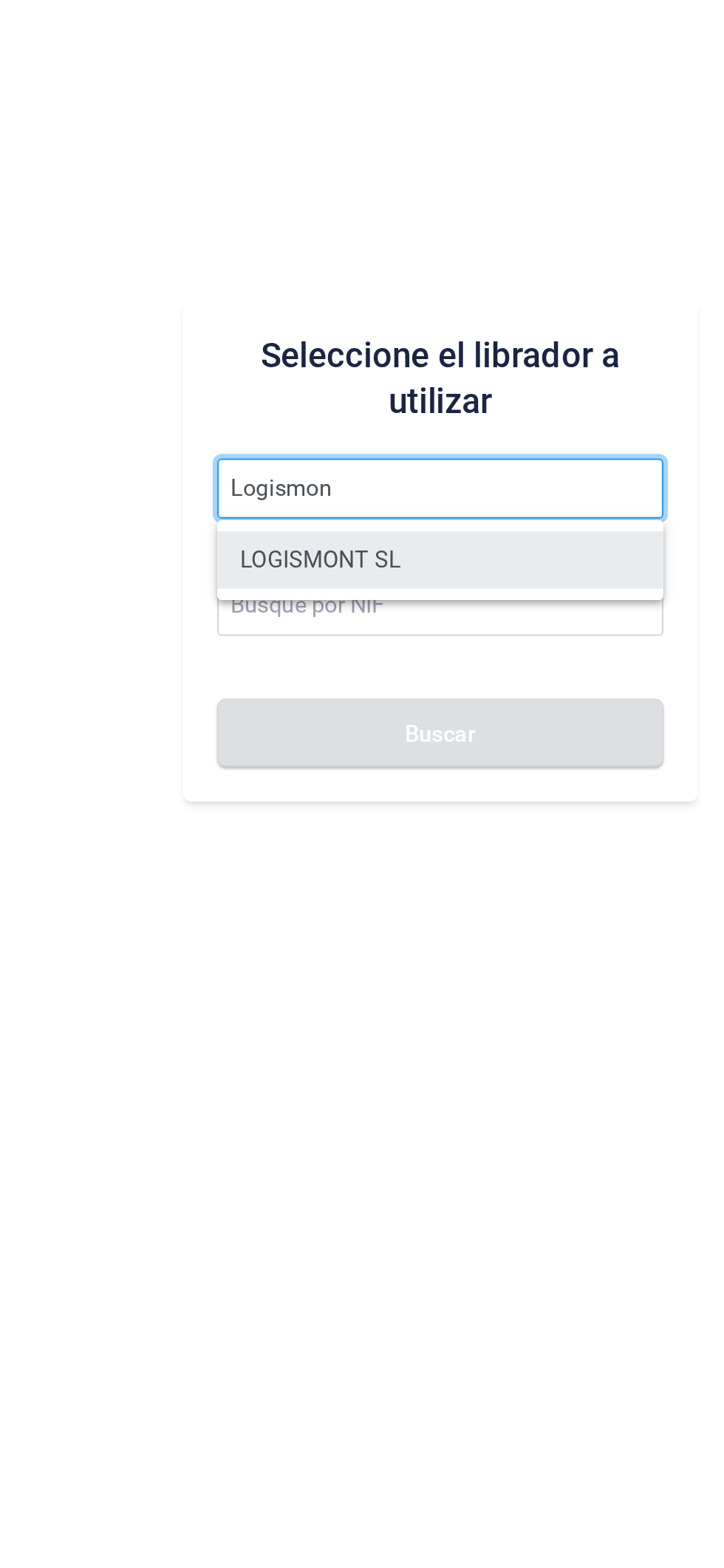
type input "LOGISMONT SL"
type input "B70662150"
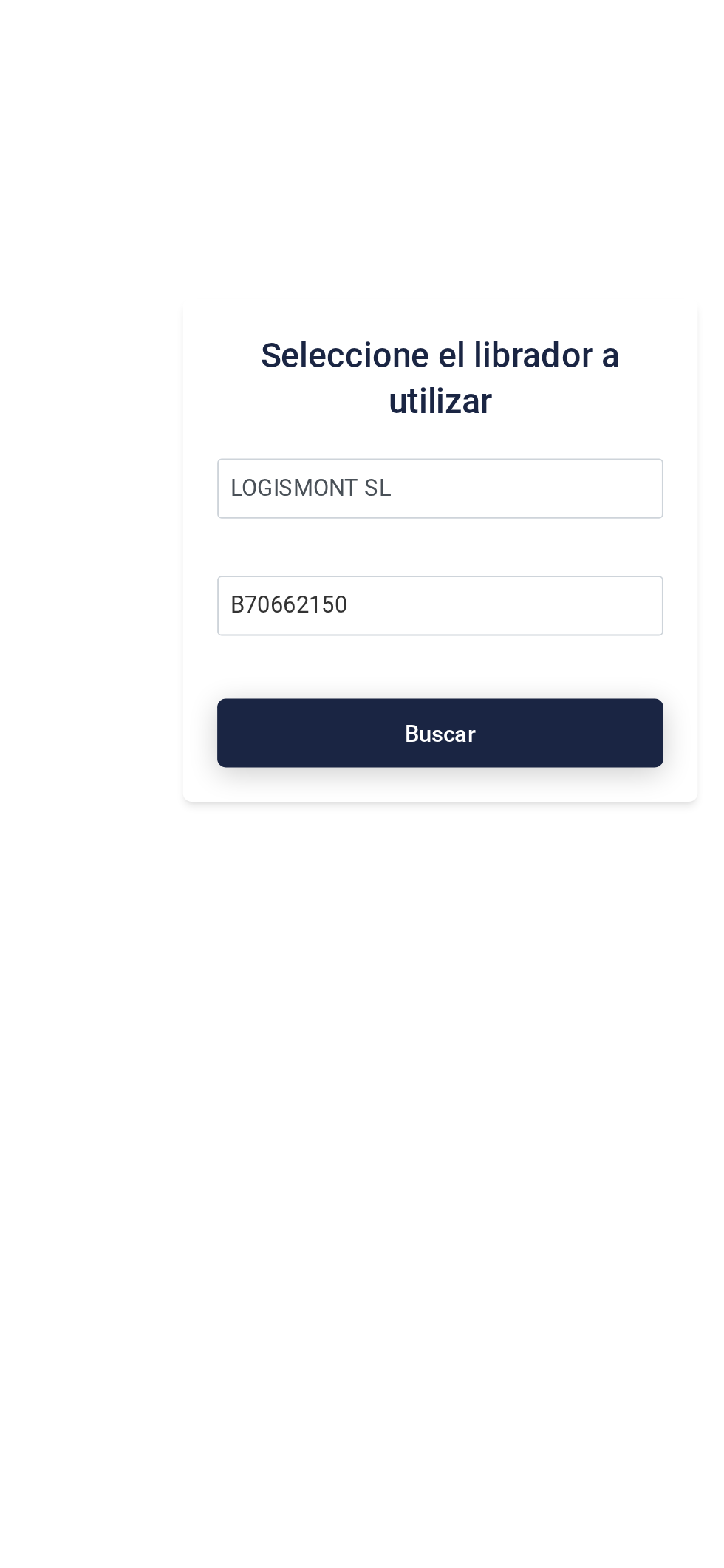
click at [485, 906] on button "Buscar" at bounding box center [458, 909] width 230 height 35
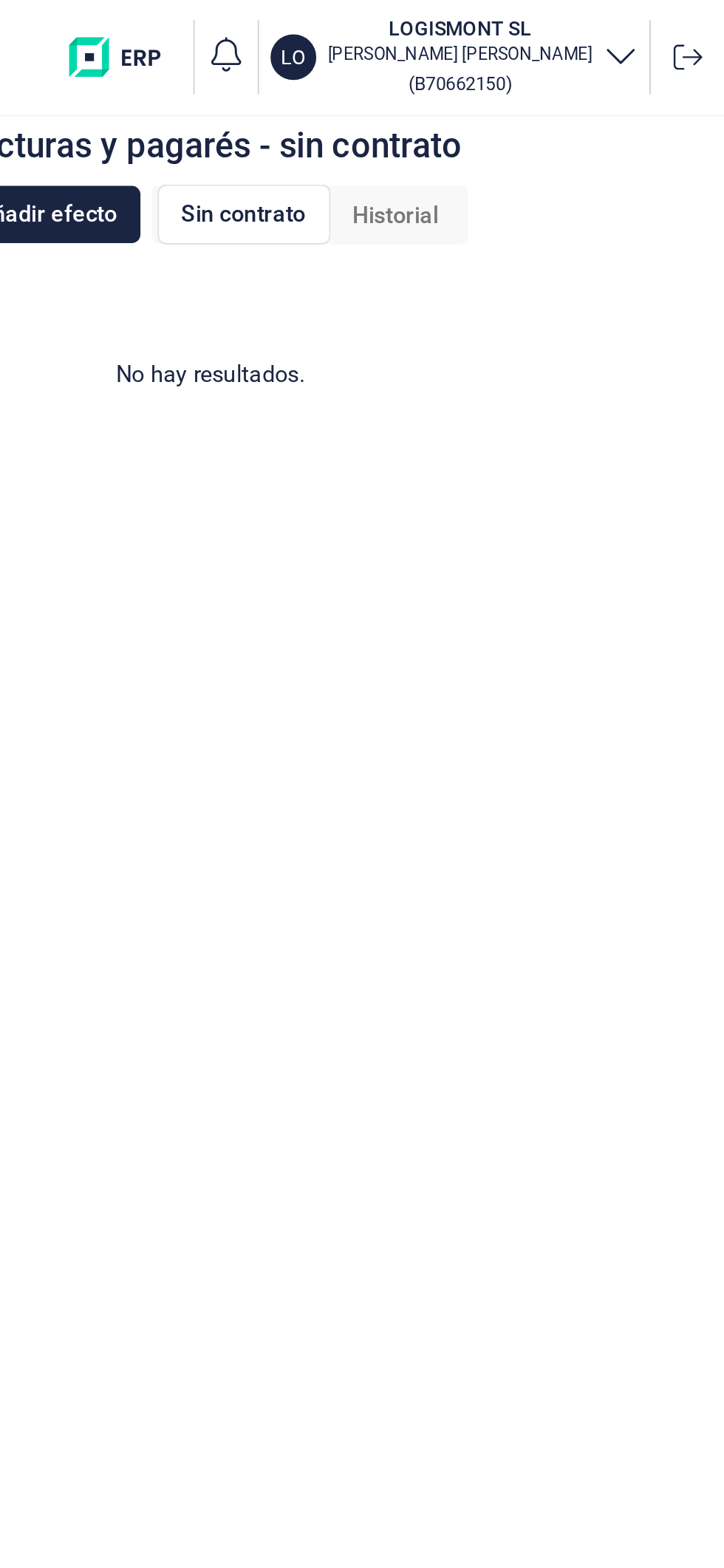
click at [564, 114] on span "Historial" at bounding box center [554, 111] width 45 height 18
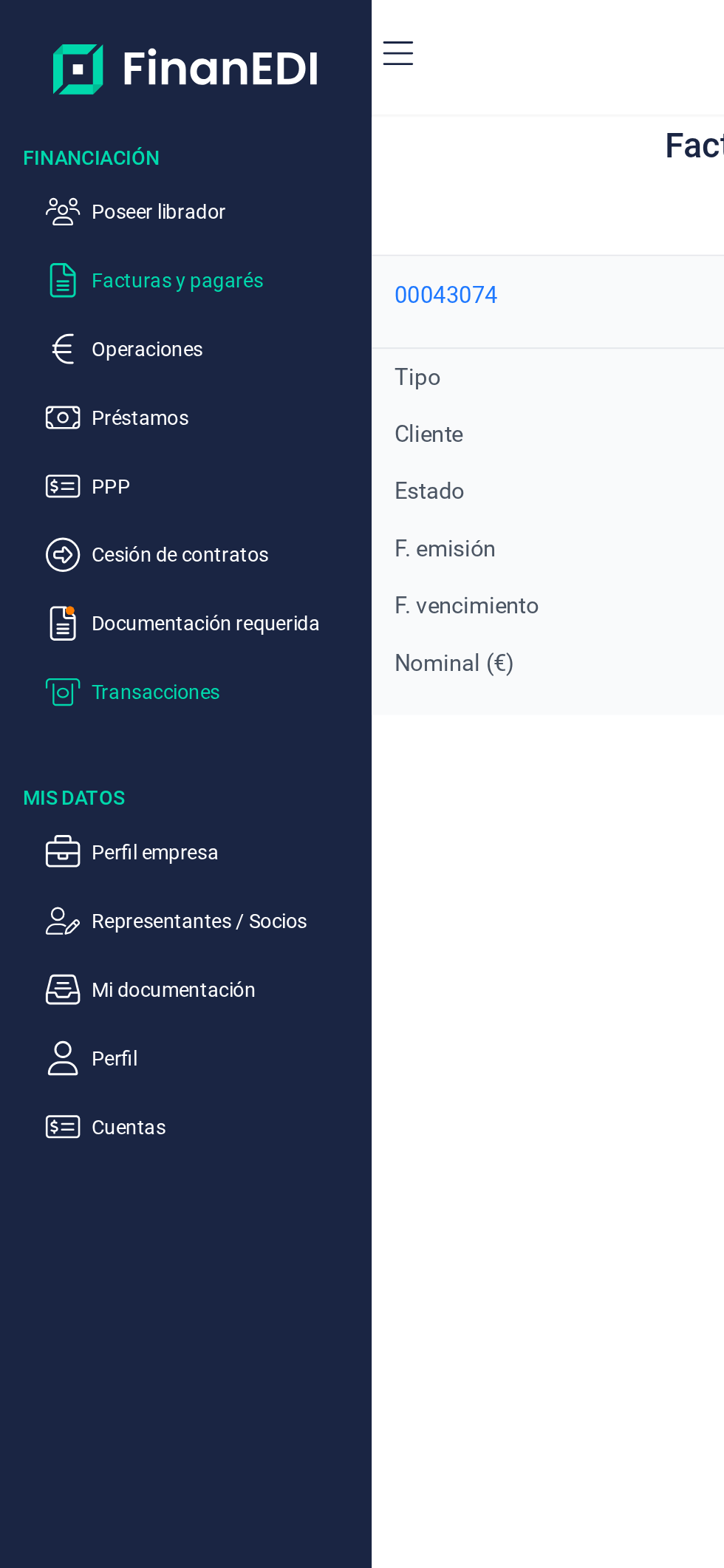
click at [111, 358] on p "Transacciones" at bounding box center [117, 357] width 139 height 18
